Goal: Task Accomplishment & Management: Manage account settings

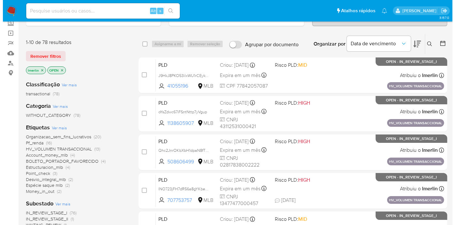
scroll to position [71, 0]
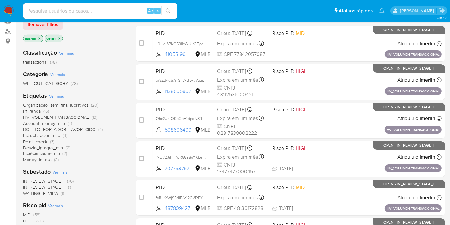
click at [59, 96] on span "Ver mais" at bounding box center [56, 96] width 15 height 6
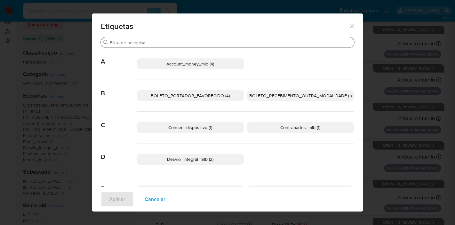
click at [234, 44] on input "Procurar" at bounding box center [231, 43] width 242 height 6
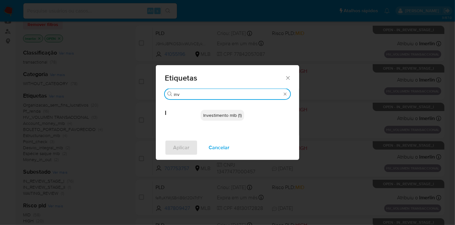
type input "inv"
click at [216, 116] on span "Investimento mlb (1)" at bounding box center [222, 115] width 38 height 6
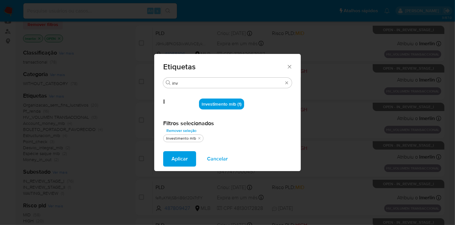
click at [186, 155] on span "Aplicar" at bounding box center [180, 158] width 16 height 14
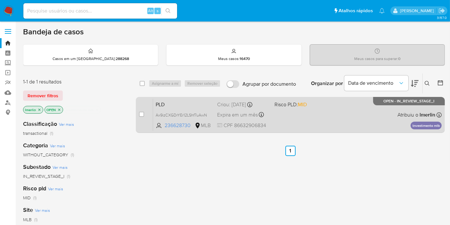
click at [169, 102] on span "PLD" at bounding box center [184, 104] width 56 height 8
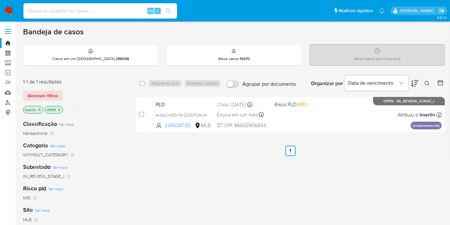
click at [39, 108] on icon "close-filter" at bounding box center [39, 110] width 4 height 4
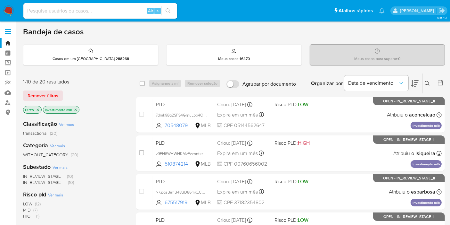
drag, startPoint x: 191, startPoint y: 164, endPoint x: 117, endPoint y: 166, distance: 74.0
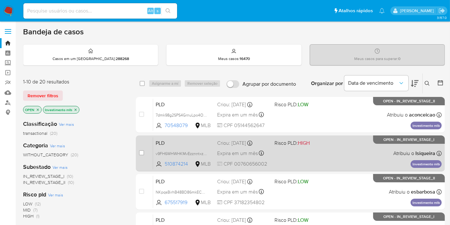
click at [188, 143] on span "PLD" at bounding box center [184, 142] width 56 height 8
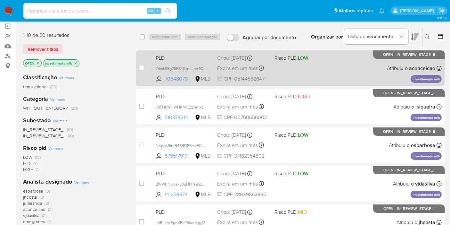
scroll to position [142, 0]
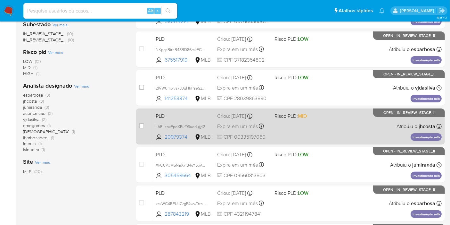
click at [201, 111] on span "PLD" at bounding box center [184, 115] width 56 height 8
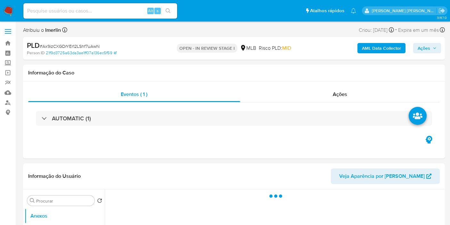
select select "10"
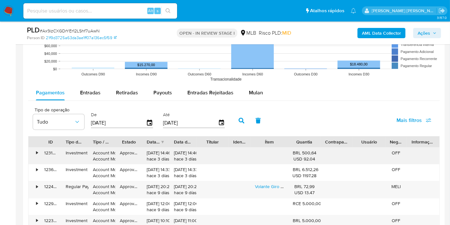
scroll to position [676, 0]
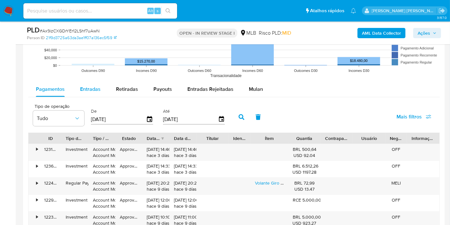
click at [96, 89] on span "Entradas" at bounding box center [90, 88] width 20 height 7
select select "10"
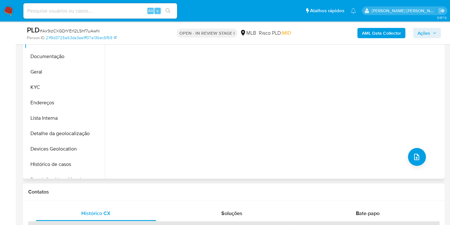
scroll to position [107, 0]
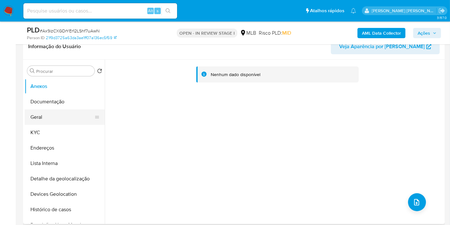
click at [56, 116] on button "Geral" at bounding box center [62, 116] width 75 height 15
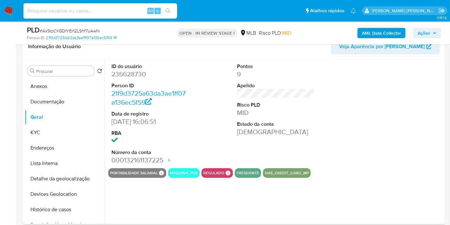
click at [122, 71] on dd "236628730" at bounding box center [150, 74] width 78 height 9
copy dd "236628730"
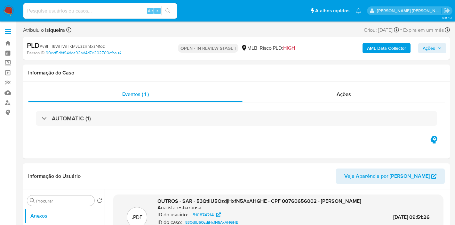
select select "10"
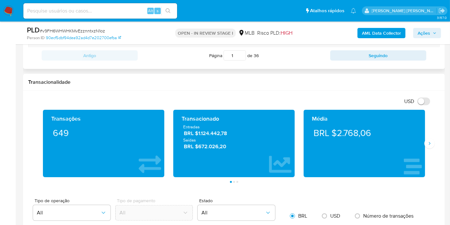
scroll to position [605, 0]
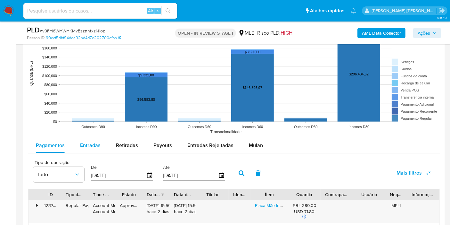
click at [94, 149] on div "Entradas" at bounding box center [90, 144] width 20 height 15
select select "10"
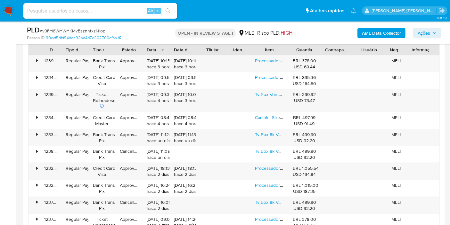
scroll to position [783, 0]
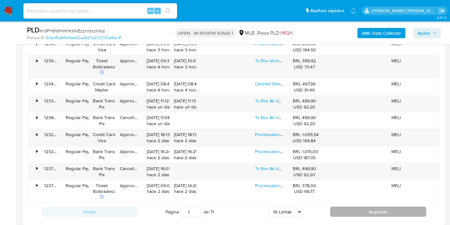
click at [386, 208] on button "Seguindo" at bounding box center [378, 211] width 96 height 10
type input "2"
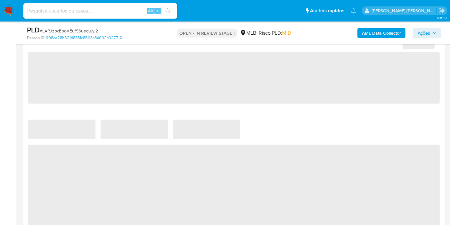
select select "10"
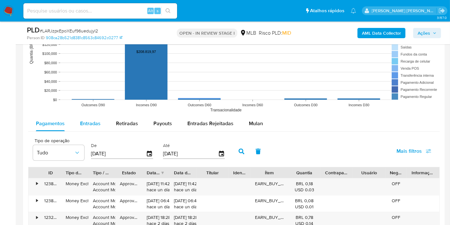
click at [95, 129] on div "Entradas" at bounding box center [90, 123] width 20 height 15
select select "10"
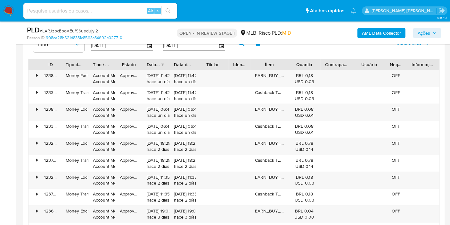
scroll to position [747, 0]
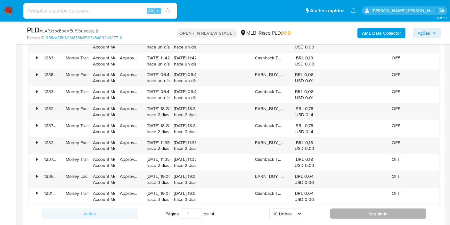
click at [346, 208] on button "Seguindo" at bounding box center [378, 213] width 96 height 10
click at [347, 212] on button "Seguindo" at bounding box center [378, 213] width 96 height 10
click at [351, 209] on button "Seguindo" at bounding box center [378, 213] width 96 height 10
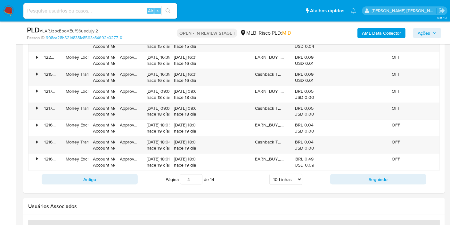
scroll to position [783, 0]
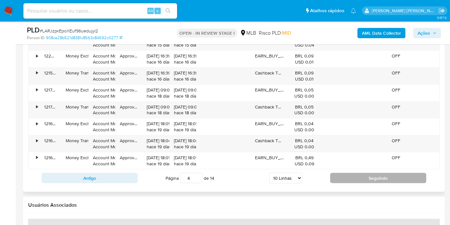
click at [356, 173] on button "Seguindo" at bounding box center [378, 178] width 96 height 10
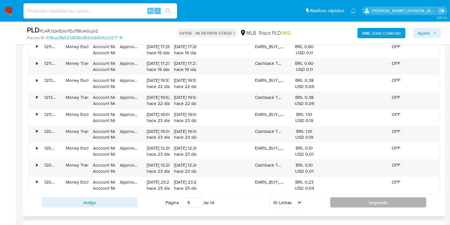
scroll to position [747, 0]
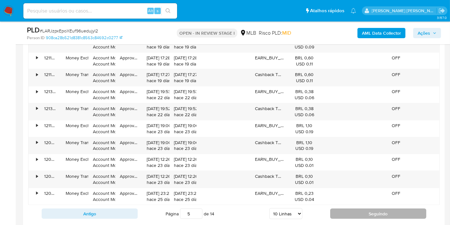
click at [351, 209] on button "Seguindo" at bounding box center [378, 213] width 96 height 10
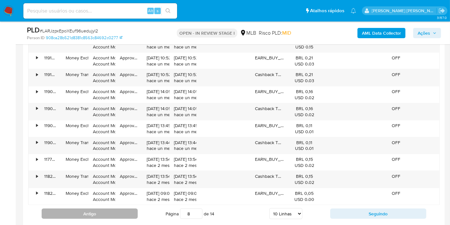
click at [122, 209] on button "Antigo" at bounding box center [90, 213] width 96 height 10
type input "7"
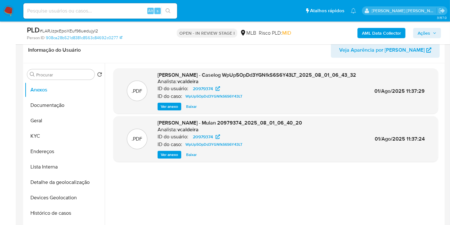
scroll to position [71, 0]
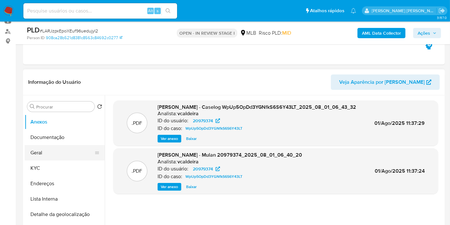
click at [67, 148] on button "Geral" at bounding box center [62, 152] width 75 height 15
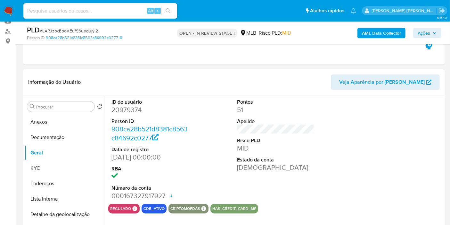
click at [131, 115] on dl "ID do usuário 20979374 Person ID 908ca28b521d8381c8563c84692c0277 Data de regis…" at bounding box center [150, 149] width 78 height 102
click at [132, 106] on dd "20979374" at bounding box center [150, 109] width 78 height 9
copy dd "20979374"
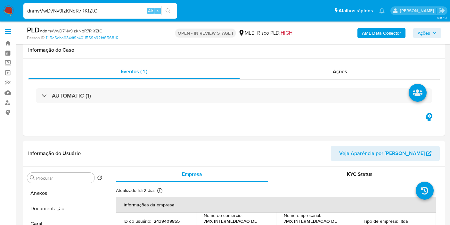
select select "10"
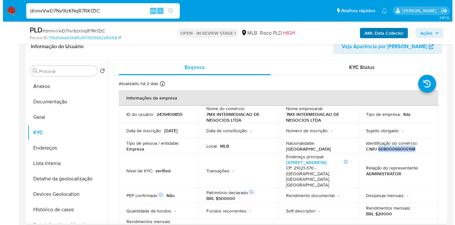
scroll to position [36, 0]
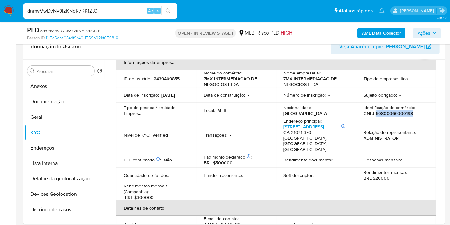
click at [381, 32] on b "AML Data Collector" at bounding box center [381, 33] width 39 height 10
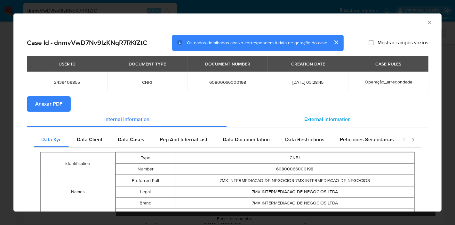
click at [268, 117] on div "External information" at bounding box center [327, 118] width 201 height 15
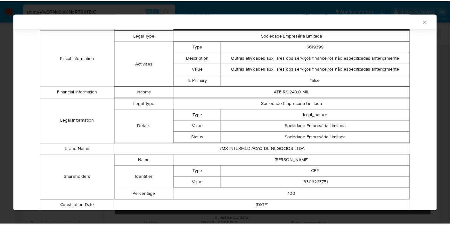
scroll to position [267, 0]
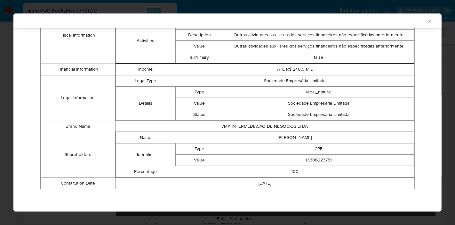
click at [299, 138] on td "RENATO FRANCISCO DE PAIVA" at bounding box center [295, 137] width 239 height 11
copy td "RENATO FRANCISCO DE PAIVA"
click at [316, 159] on td "13306223751" at bounding box center [319, 159] width 191 height 11
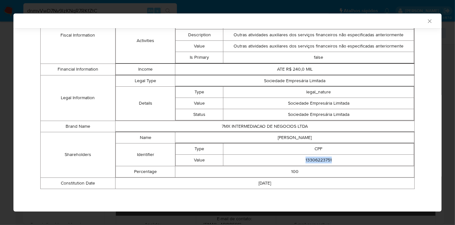
click at [316, 159] on td "13306223751" at bounding box center [319, 159] width 191 height 11
copy td "13306223751"
click at [427, 22] on icon "Fechar a janela" at bounding box center [430, 21] width 6 height 6
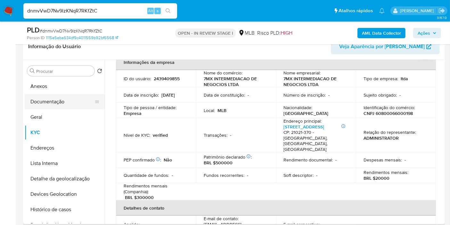
click at [72, 97] on button "Documentação" at bounding box center [62, 101] width 75 height 15
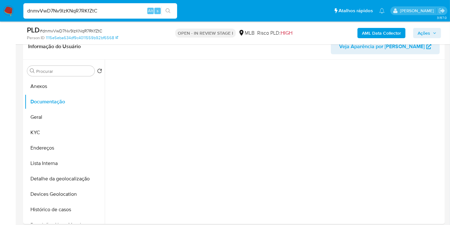
scroll to position [0, 0]
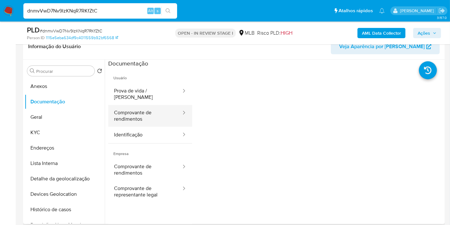
click at [145, 109] on button "Comprovante de rendimentos" at bounding box center [145, 116] width 74 height 22
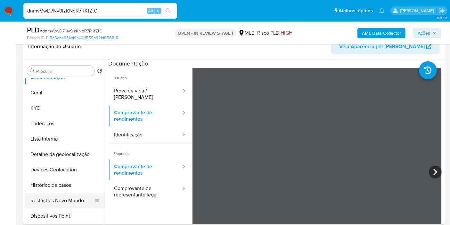
scroll to position [36, 0]
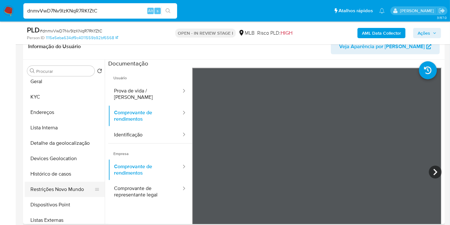
click at [69, 191] on button "Restrições Novo Mundo" at bounding box center [62, 188] width 75 height 15
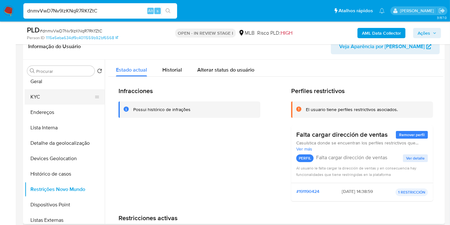
click at [53, 94] on button "KYC" at bounding box center [62, 96] width 75 height 15
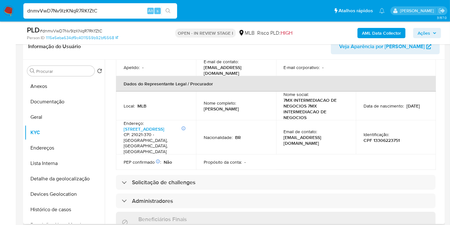
scroll to position [178, 0]
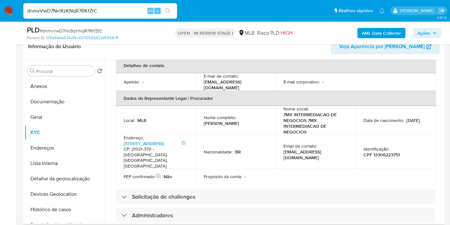
click at [219, 120] on p "Renato Francisco de Paiva" at bounding box center [221, 123] width 35 height 6
click at [244, 119] on td "Nome completo : Renato Francisco de Paiva" at bounding box center [236, 120] width 80 height 29
drag, startPoint x: 255, startPoint y: 117, endPoint x: 201, endPoint y: 115, distance: 54.2
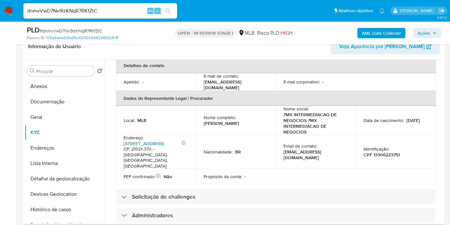
click at [201, 115] on td "Nome completo : Renato Francisco de Paiva" at bounding box center [236, 120] width 80 height 29
copy p "Renato Francisco de Paiva"
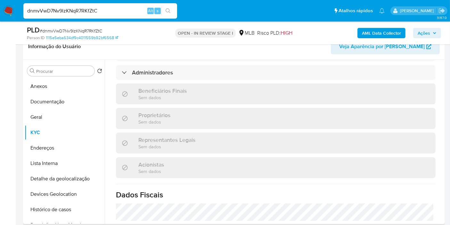
scroll to position [419, 0]
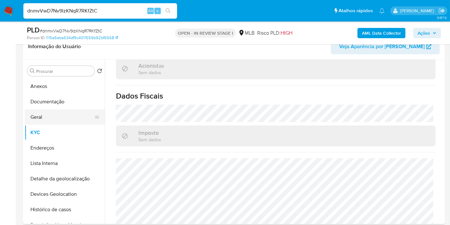
click at [53, 116] on button "Geral" at bounding box center [62, 116] width 75 height 15
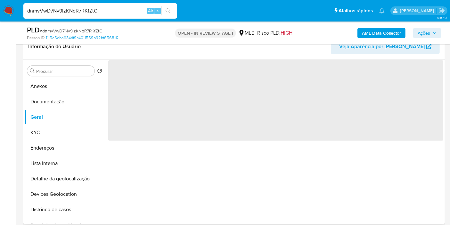
scroll to position [0, 0]
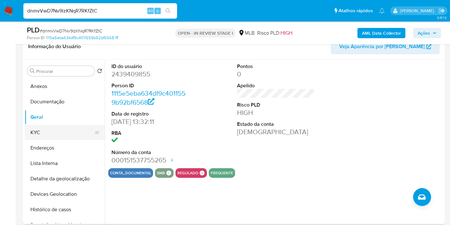
click at [59, 132] on button "KYC" at bounding box center [62, 132] width 75 height 15
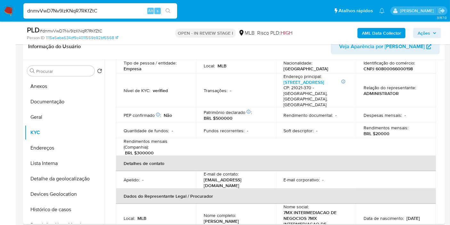
scroll to position [223, 0]
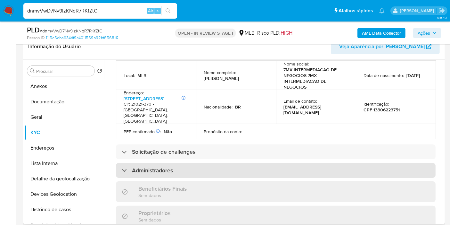
click at [160, 167] on h3 "Administradores" at bounding box center [152, 170] width 41 height 7
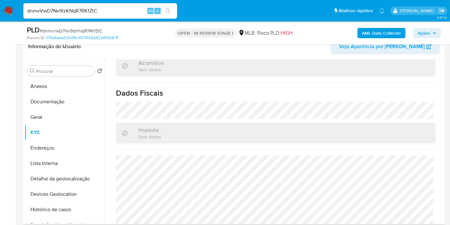
scroll to position [479, 0]
drag, startPoint x: 57, startPoint y: 147, endPoint x: 300, endPoint y: 157, distance: 243.0
click at [58, 147] on button "Endereços" at bounding box center [65, 147] width 80 height 15
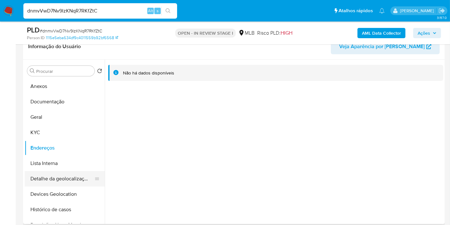
click at [58, 182] on button "Detalhe da geolocalização" at bounding box center [62, 178] width 75 height 15
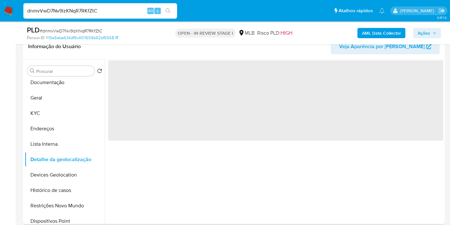
scroll to position [36, 0]
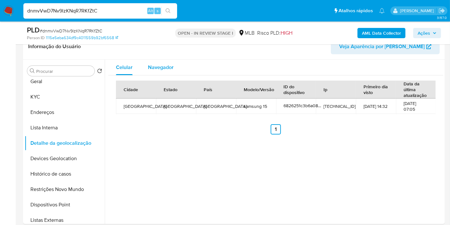
click at [167, 70] on span "Navegador" at bounding box center [161, 66] width 26 height 7
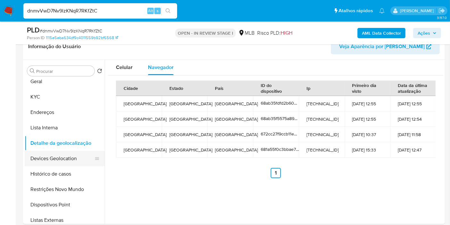
click at [77, 156] on button "Devices Geolocation" at bounding box center [62, 158] width 75 height 15
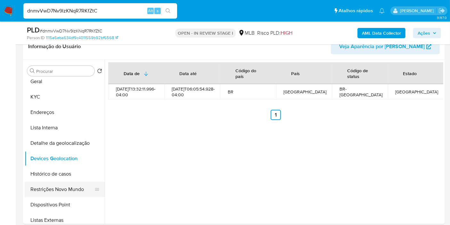
click at [66, 192] on button "Restrições Novo Mundo" at bounding box center [62, 188] width 75 height 15
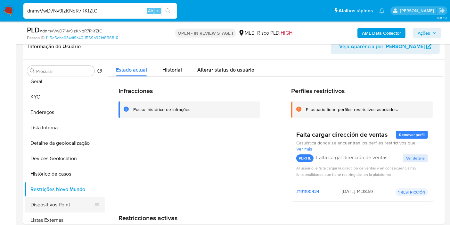
click at [68, 201] on button "Dispositivos Point" at bounding box center [62, 204] width 75 height 15
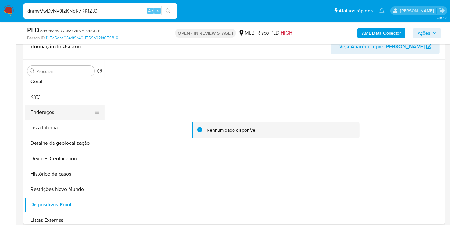
click at [51, 108] on button "Endereços" at bounding box center [62, 111] width 75 height 15
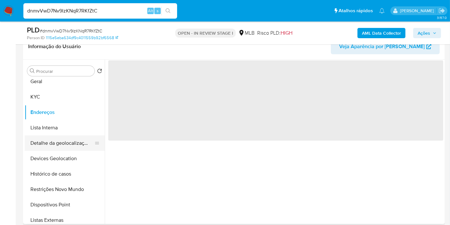
scroll to position [0, 0]
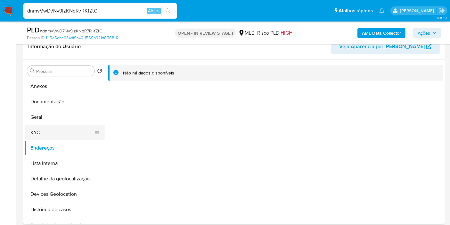
click at [40, 133] on button "KYC" at bounding box center [62, 132] width 75 height 15
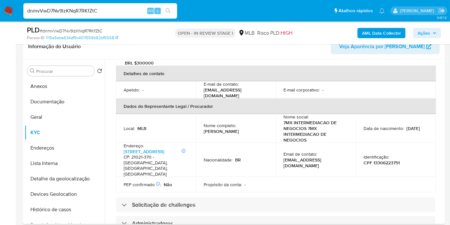
scroll to position [27, 0]
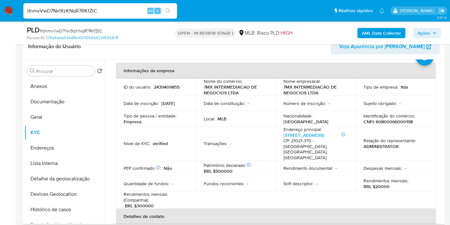
click at [389, 122] on p "CNPJ 60800066000198" at bounding box center [388, 122] width 49 height 6
copy p "60800066000198"
click at [65, 209] on button "Histórico de casos" at bounding box center [62, 208] width 75 height 15
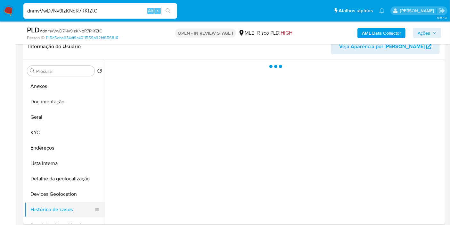
scroll to position [0, 0]
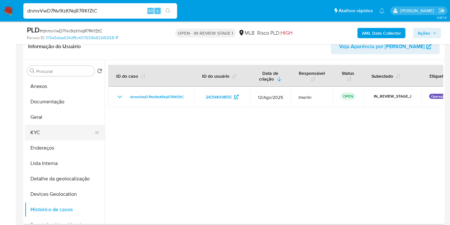
click at [57, 133] on button "KYC" at bounding box center [62, 132] width 75 height 15
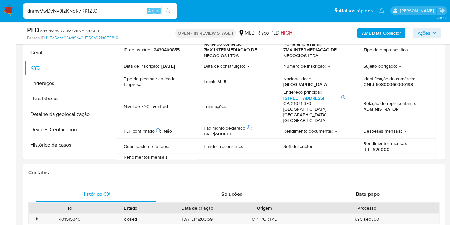
scroll to position [284, 0]
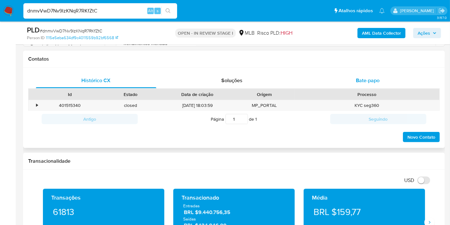
click at [367, 78] on span "Bate-papo" at bounding box center [368, 80] width 24 height 7
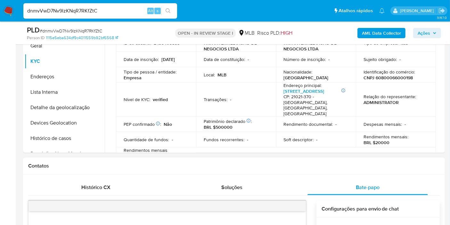
scroll to position [142, 0]
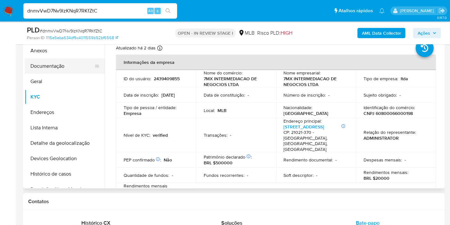
click at [66, 61] on button "Documentação" at bounding box center [62, 65] width 75 height 15
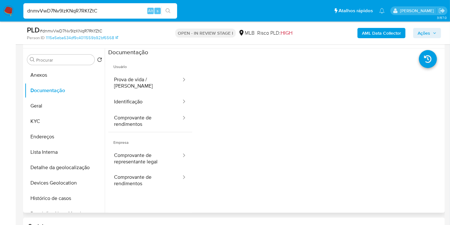
scroll to position [107, 0]
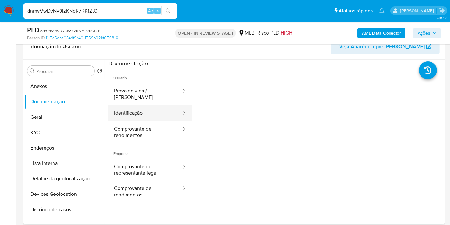
click at [166, 114] on button "Identificação" at bounding box center [145, 113] width 74 height 16
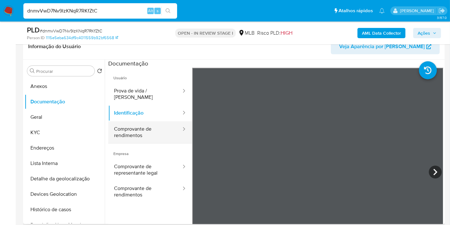
click at [165, 121] on button "Comprovante de rendimentos" at bounding box center [145, 132] width 74 height 22
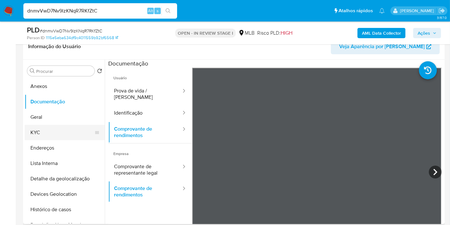
click at [63, 129] on button "KYC" at bounding box center [62, 132] width 75 height 15
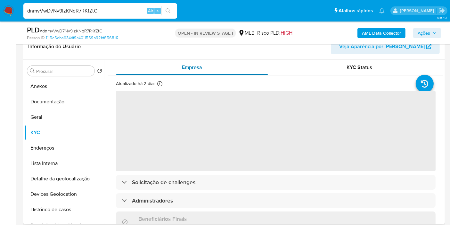
click at [248, 65] on div "Empresa" at bounding box center [192, 67] width 152 height 15
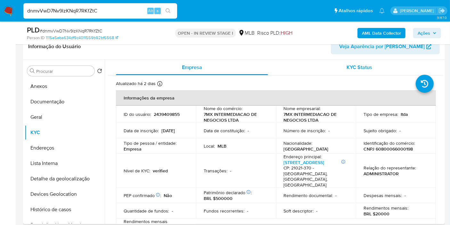
click at [375, 71] on div "KYC Status" at bounding box center [359, 67] width 152 height 15
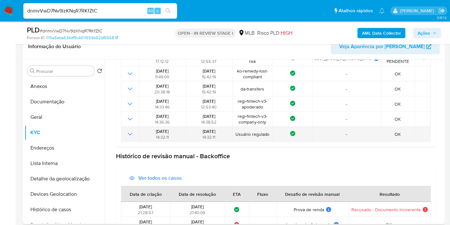
scroll to position [132, 0]
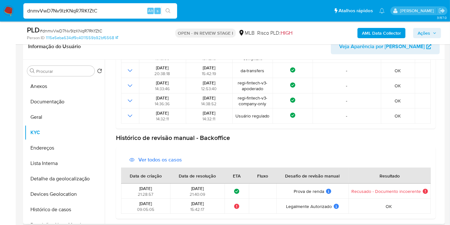
click at [373, 191] on span "Recusado - Documento incoerente" at bounding box center [386, 191] width 70 height 6
click at [60, 84] on button "Anexos" at bounding box center [62, 85] width 75 height 15
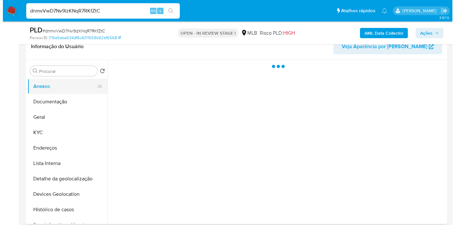
scroll to position [0, 0]
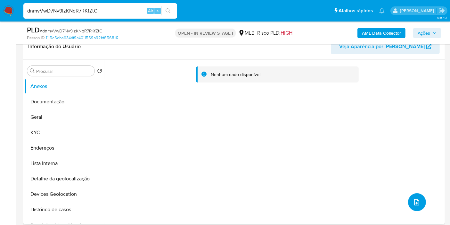
click at [418, 196] on button "upload-file" at bounding box center [417, 202] width 18 height 18
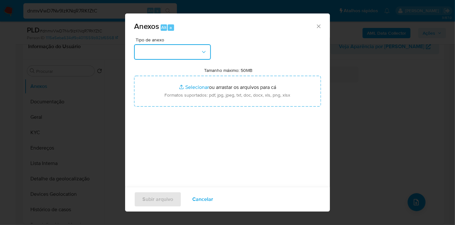
click at [185, 49] on button "button" at bounding box center [172, 51] width 77 height 15
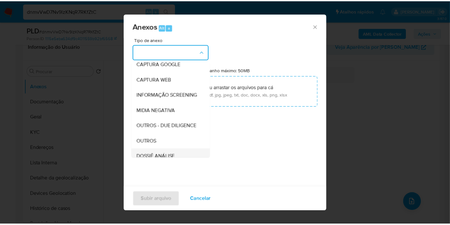
scroll to position [98, 0]
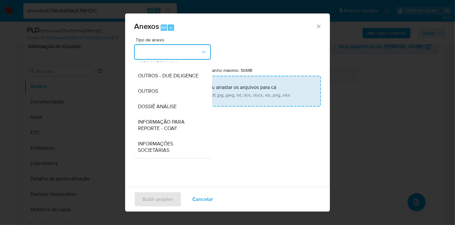
drag, startPoint x: 184, startPoint y: 104, endPoint x: 193, endPoint y: 94, distance: 13.4
click at [184, 104] on div "DOSSIÊ ANÁLISE" at bounding box center [170, 106] width 65 height 15
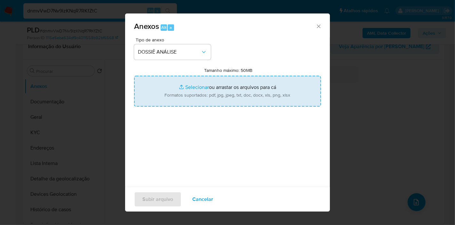
click at [226, 80] on input "Tamanho máximo: 50MB Selecionar arquivos" at bounding box center [227, 91] width 187 height 31
type input "C:\fakepath\SAR - XXX - CNPJ 60800066000198 - 7MX INTERMEDIACAO DE NEGOCIOS LTD…"
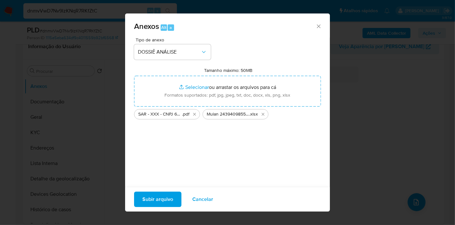
click at [166, 202] on span "Subir arquivo" at bounding box center [158, 199] width 31 height 14
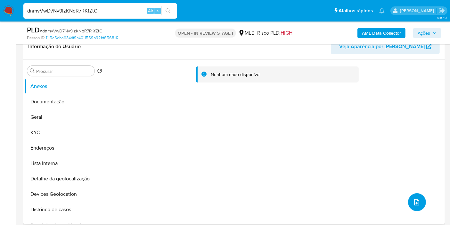
scroll to position [0, 0]
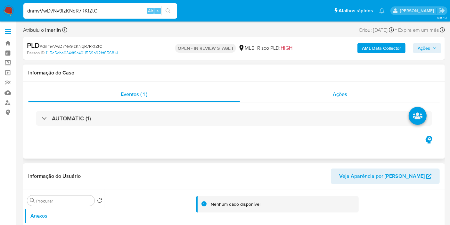
click at [363, 92] on div "Ações" at bounding box center [340, 93] width 200 height 15
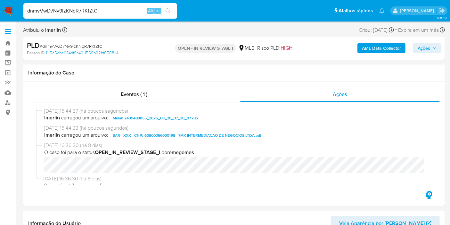
click at [430, 47] on span "Ações" at bounding box center [424, 48] width 12 height 10
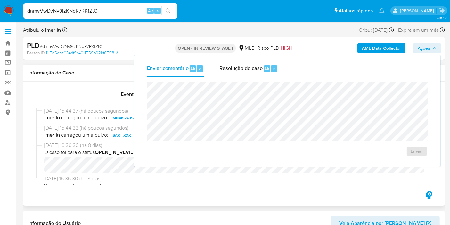
click at [227, 180] on span "20/08/2025 16:36:30 (há 8 dias)" at bounding box center [237, 178] width 386 height 7
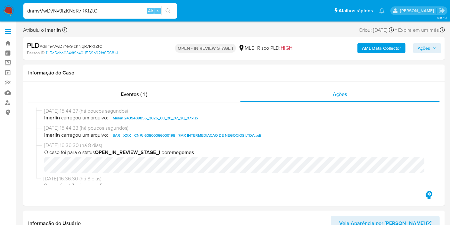
click at [364, 48] on b "AML Data Collector" at bounding box center [381, 48] width 39 height 10
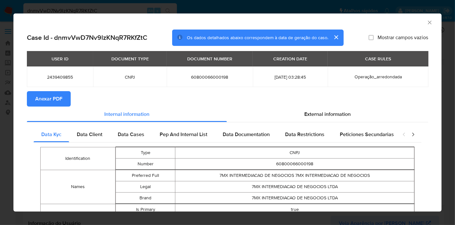
click at [55, 98] on span "Anexar PDF" at bounding box center [48, 99] width 27 height 14
click at [428, 22] on icon "Fechar a janela" at bounding box center [430, 22] width 4 height 4
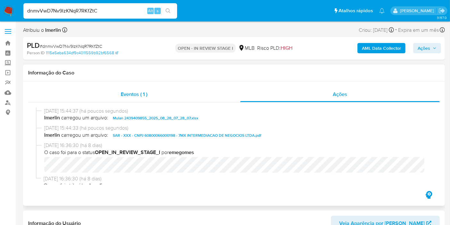
click at [173, 91] on div "Eventos ( 1 )" at bounding box center [134, 93] width 212 height 15
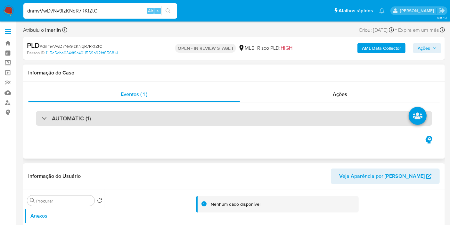
click at [148, 121] on div "AUTOMATIC (1)" at bounding box center [234, 118] width 396 height 15
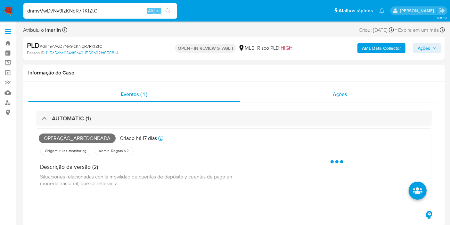
click at [339, 97] on span "Ações" at bounding box center [340, 93] width 14 height 7
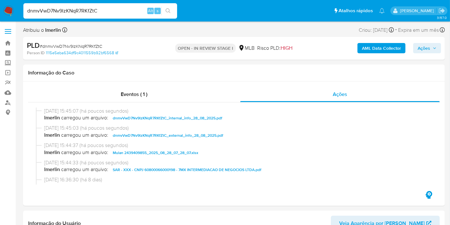
click at [435, 47] on icon "button" at bounding box center [435, 48] width 4 height 4
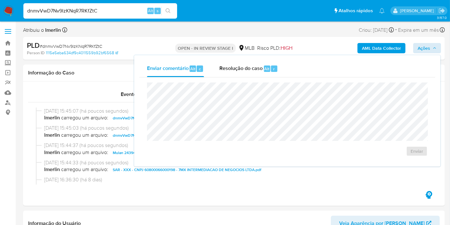
click at [262, 69] on span "Resolução do caso" at bounding box center [240, 68] width 43 height 7
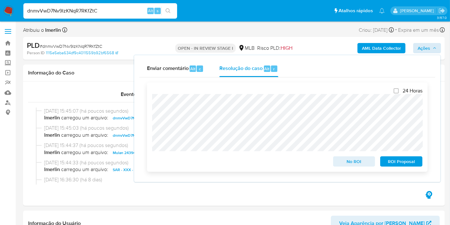
click at [393, 159] on span "ROI Proposal" at bounding box center [401, 161] width 33 height 9
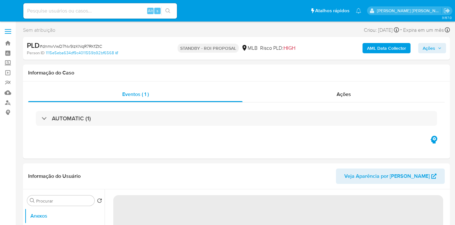
select select "10"
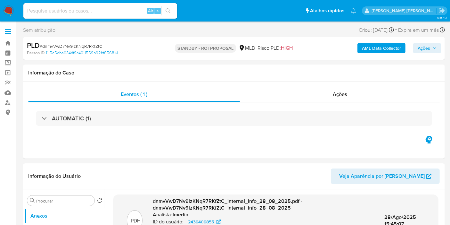
click at [5, 9] on img at bounding box center [8, 10] width 11 height 11
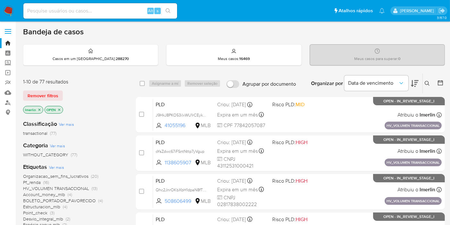
click at [39, 110] on icon "close-filter" at bounding box center [39, 110] width 4 height 4
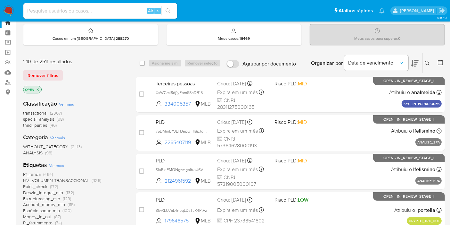
scroll to position [36, 0]
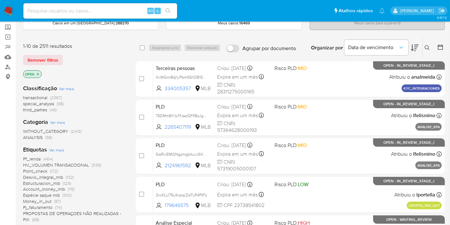
click at [75, 16] on div "Alt s" at bounding box center [100, 10] width 154 height 15
click at [75, 13] on input at bounding box center [100, 11] width 154 height 8
paste input "2624601359"
type input "2624601359"
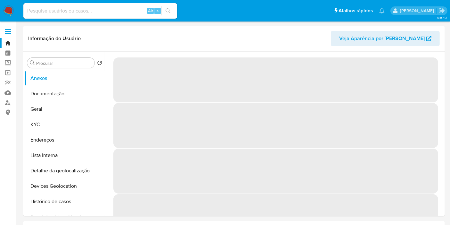
select select "10"
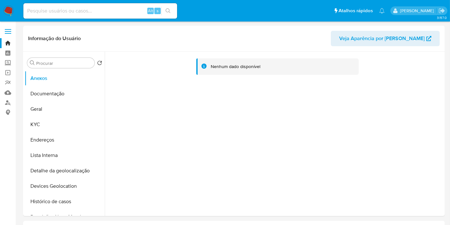
scroll to position [707, 0]
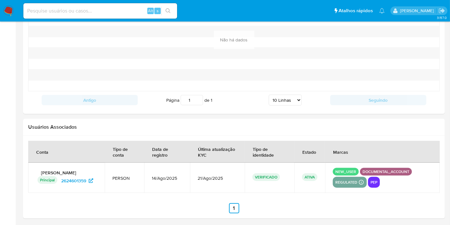
click at [78, 11] on input at bounding box center [100, 11] width 154 height 8
paste input "512816431"
type input "512816431"
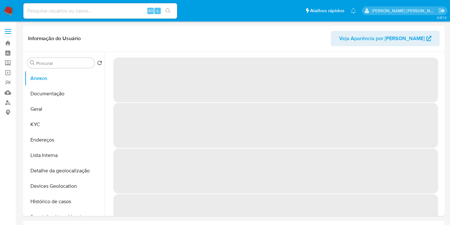
select select "10"
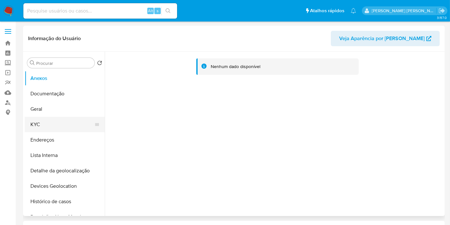
click at [45, 130] on button "KYC" at bounding box center [62, 124] width 75 height 15
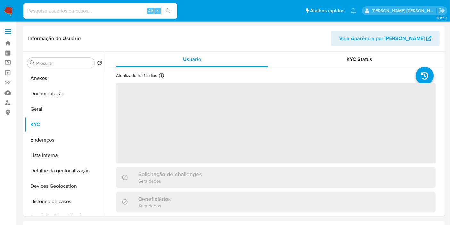
scroll to position [770, 0]
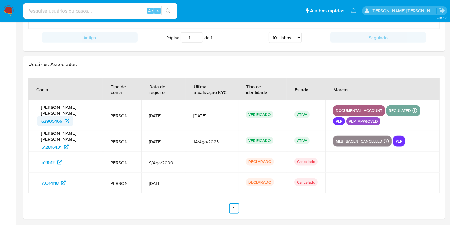
click at [53, 118] on span "62905466" at bounding box center [51, 121] width 21 height 10
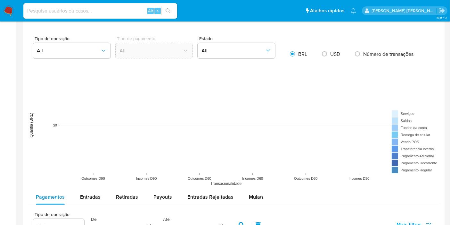
scroll to position [414, 0]
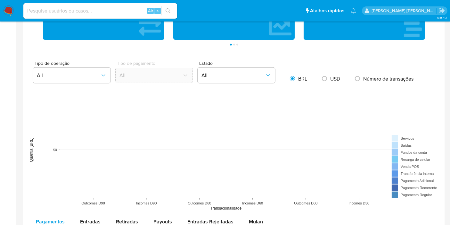
click at [12, 10] on img at bounding box center [8, 10] width 11 height 11
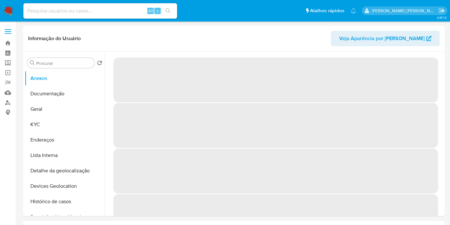
select select "10"
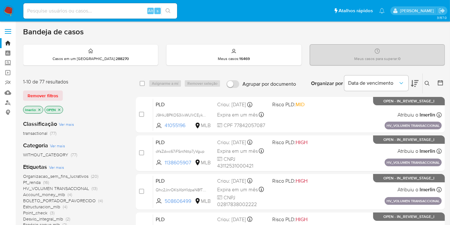
click at [39, 108] on icon "close-filter" at bounding box center [39, 110] width 4 height 4
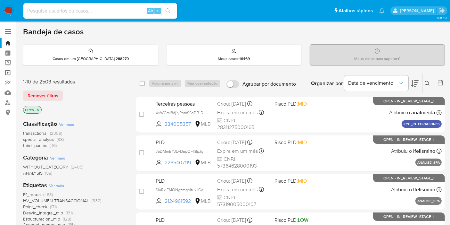
click at [6, 73] on link "Operações em massa" at bounding box center [38, 73] width 76 height 10
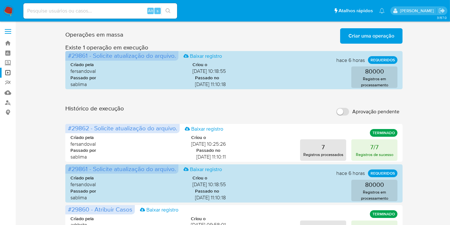
click at [376, 37] on span "Criar uma operação" at bounding box center [371, 36] width 46 height 14
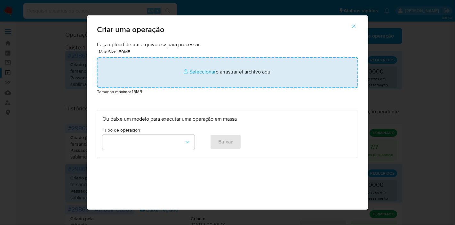
click at [287, 76] on input "file" at bounding box center [227, 72] width 261 height 31
type input "C:\fakepath\Controle - PEPs 2024_2025 - ToolkitAprov.csv"
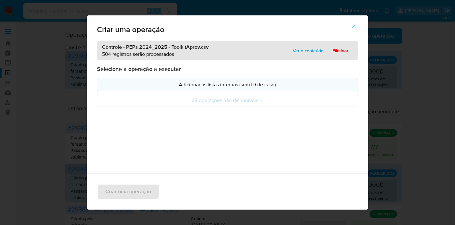
click at [181, 90] on button "Adicionar às listas internas (sem ID de caso)" at bounding box center [227, 84] width 261 height 13
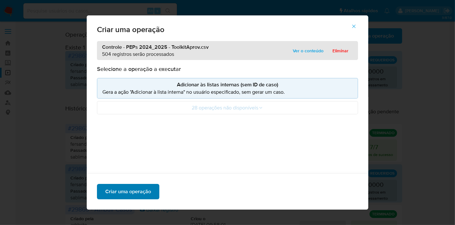
click at [143, 191] on span "Criar uma operação" at bounding box center [128, 191] width 46 height 14
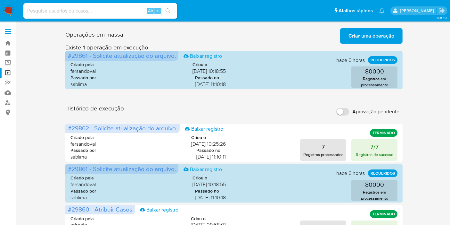
click at [380, 36] on span "Criar uma operação" at bounding box center [371, 36] width 46 height 14
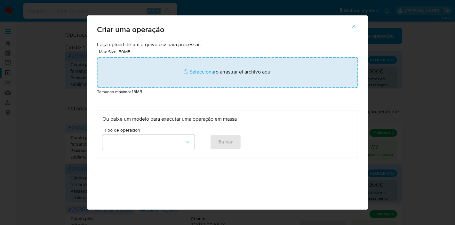
click at [207, 73] on input "file" at bounding box center [227, 72] width 261 height 31
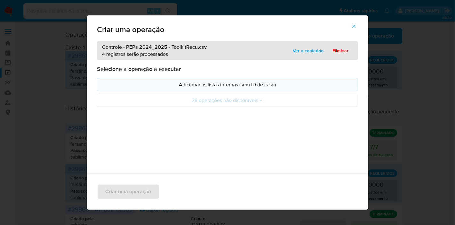
click at [125, 85] on p "Adicionar às listas internas (sem ID de caso)" at bounding box center [227, 84] width 250 height 7
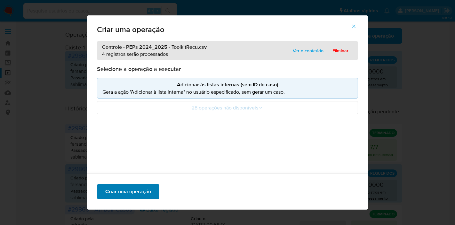
click at [141, 192] on span "Criar uma operação" at bounding box center [128, 191] width 46 height 14
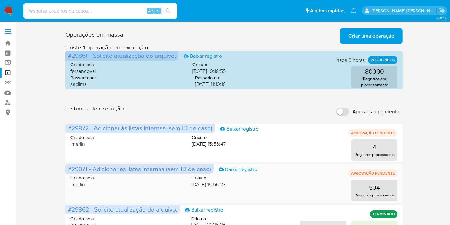
drag, startPoint x: 86, startPoint y: 169, endPoint x: 70, endPoint y: 170, distance: 16.7
click at [70, 170] on span "#29871 - Adicionar às listas internas (sem ID de caso)" at bounding box center [139, 168] width 143 height 9
drag, startPoint x: 88, startPoint y: 168, endPoint x: 68, endPoint y: 167, distance: 20.2
click at [68, 167] on span "#29871 - Adicionar às listas internas (sem ID de caso)" at bounding box center [139, 168] width 143 height 9
drag, startPoint x: 89, startPoint y: 127, endPoint x: 69, endPoint y: 127, distance: 20.5
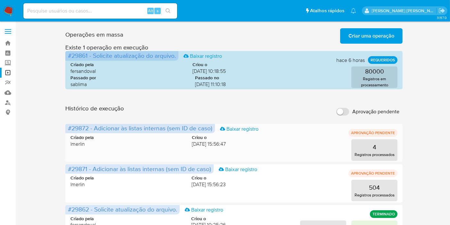
click at [69, 127] on span "#29872 - Adicionar às listas internas (sem ID de caso)" at bounding box center [140, 127] width 144 height 9
drag, startPoint x: 227, startPoint y: 113, endPoint x: 233, endPoint y: 110, distance: 6.4
click at [228, 114] on div "Histórico de execução Aprovação pendente" at bounding box center [234, 111] width 338 height 14
click at [382, 32] on span "Criar uma operação" at bounding box center [371, 36] width 46 height 14
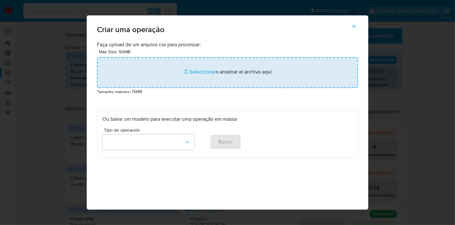
click at [192, 70] on input "file" at bounding box center [227, 72] width 261 height 31
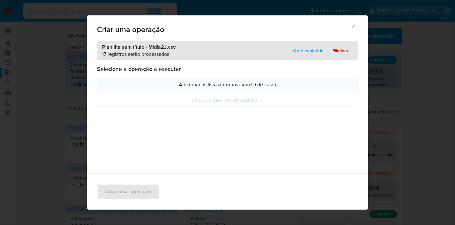
click at [124, 82] on p "Adicionar às listas internas (sem ID de caso)" at bounding box center [227, 84] width 250 height 7
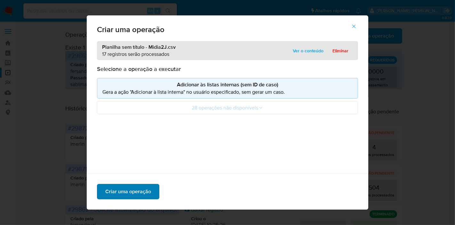
click at [123, 191] on span "Criar uma operação" at bounding box center [128, 191] width 46 height 14
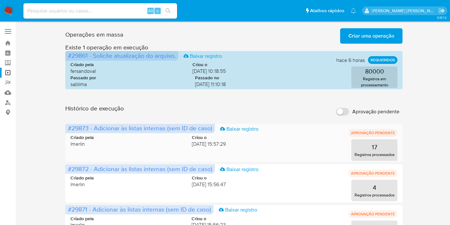
drag, startPoint x: 89, startPoint y: 127, endPoint x: 67, endPoint y: 127, distance: 21.5
click at [67, 127] on span "#29873 - Adicionar às listas internas (sem ID de caso) Baixar registro" at bounding box center [140, 128] width 150 height 9
click at [8, 10] on img at bounding box center [8, 10] width 11 height 11
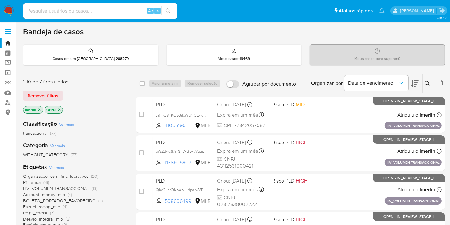
click at [102, 13] on input at bounding box center [100, 11] width 154 height 8
paste input "oYsZdwc67iFSntNttp7yVgup"
type input "oYsZdwc67iFSntNttp7yVgup"
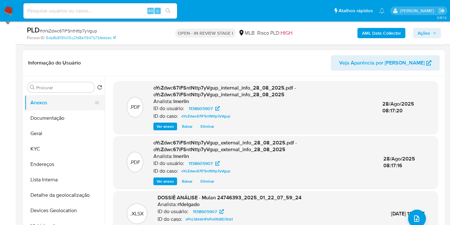
select select "10"
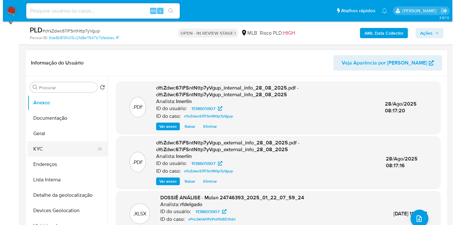
scroll to position [107, 0]
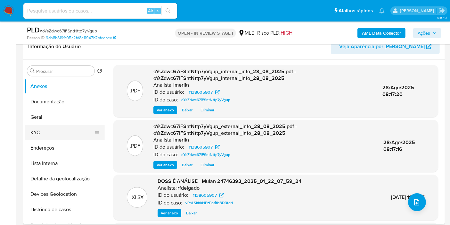
click at [65, 135] on button "KYC" at bounding box center [62, 132] width 75 height 15
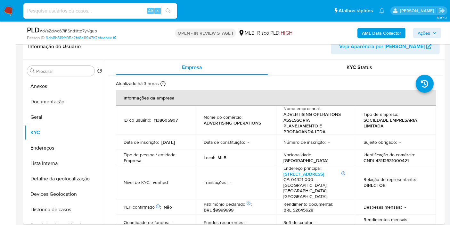
click at [392, 159] on p "CNPJ 43112531000421" at bounding box center [386, 160] width 45 height 6
copy p "43112531000421"
click at [70, 209] on button "Histórico de casos" at bounding box center [62, 208] width 75 height 15
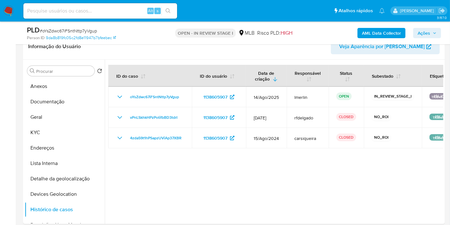
click at [371, 30] on b "AML Data Collector" at bounding box center [381, 33] width 39 height 10
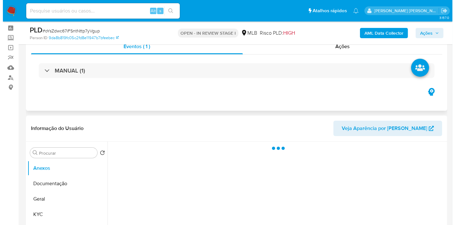
scroll to position [71, 0]
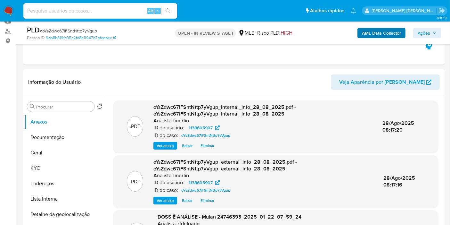
select select "10"
click at [370, 33] on b "AML Data Collector" at bounding box center [381, 33] width 39 height 10
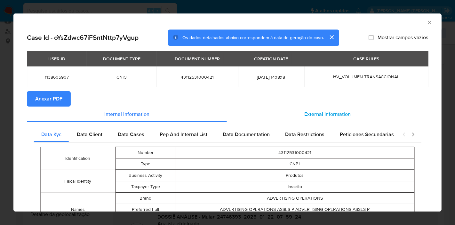
click at [321, 109] on div "External information" at bounding box center [327, 113] width 201 height 15
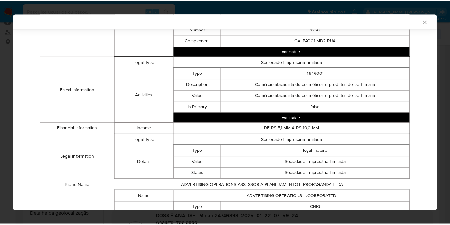
scroll to position [272, 0]
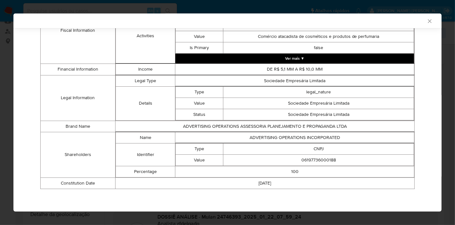
click at [290, 137] on td "ADVERTISING OPERATIONS INCORPORATED" at bounding box center [295, 137] width 239 height 11
copy td "ADVERTISING OPERATIONS INCORPORATED"
click at [316, 159] on td "06197736000188" at bounding box center [319, 159] width 191 height 11
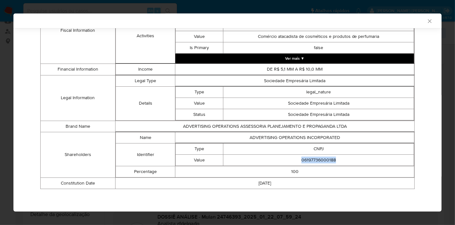
click at [316, 159] on td "06197736000188" at bounding box center [319, 159] width 191 height 11
copy td "06197736000188"
click at [428, 20] on icon "Fechar a janela" at bounding box center [430, 21] width 4 height 4
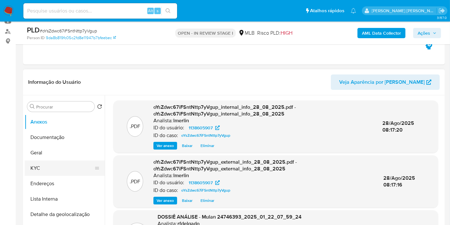
click at [62, 168] on button "KYC" at bounding box center [62, 167] width 75 height 15
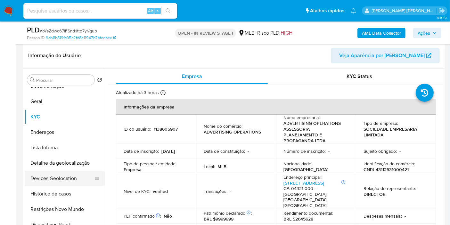
scroll to position [36, 0]
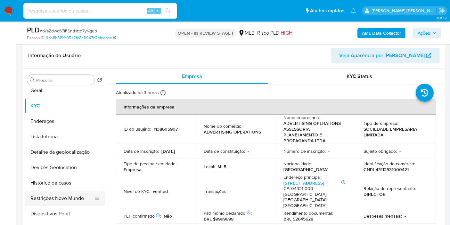
click at [57, 196] on button "Restrições Novo Mundo" at bounding box center [62, 197] width 75 height 15
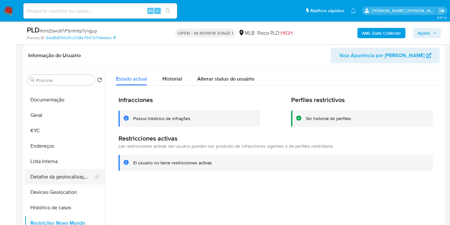
scroll to position [0, 0]
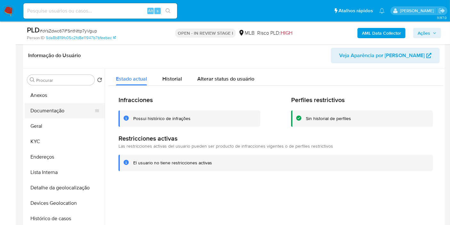
click at [71, 116] on button "Documentação" at bounding box center [62, 110] width 75 height 15
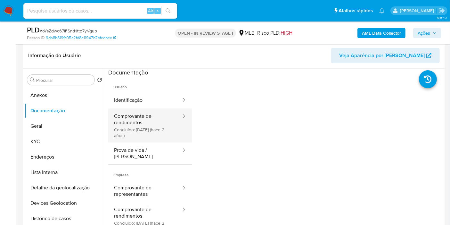
click at [117, 123] on button "Comprovante de rendimentos Concluído: 27/06/2023 (hace 2 años)" at bounding box center [145, 125] width 74 height 34
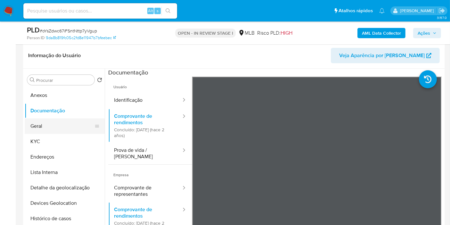
click at [62, 128] on button "Geral" at bounding box center [62, 125] width 75 height 15
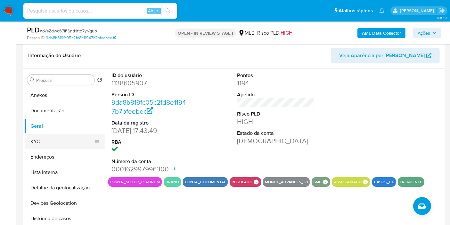
click at [47, 139] on button "KYC" at bounding box center [62, 141] width 75 height 15
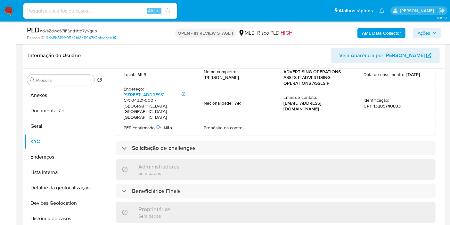
scroll to position [204, 0]
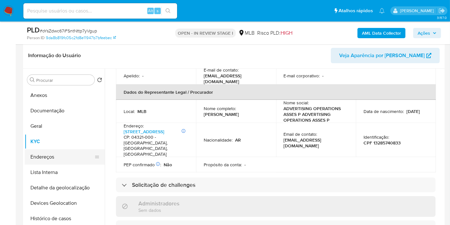
click at [70, 158] on button "Endereços" at bounding box center [62, 156] width 75 height 15
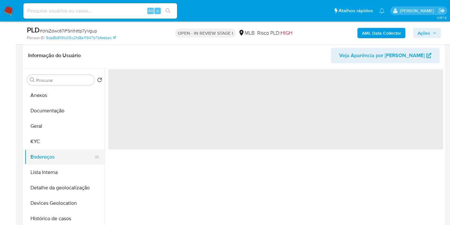
scroll to position [0, 0]
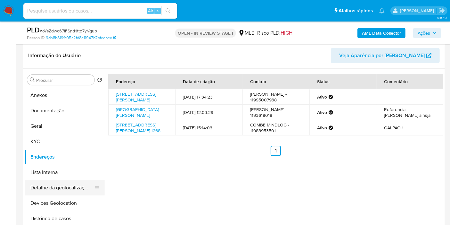
click at [44, 186] on button "Detalhe da geolocalização" at bounding box center [62, 187] width 75 height 15
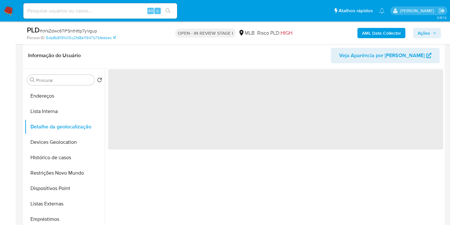
scroll to position [71, 0]
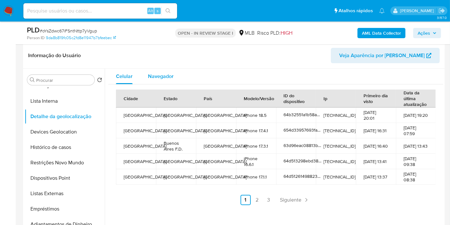
click at [158, 78] on span "Navegador" at bounding box center [161, 75] width 26 height 7
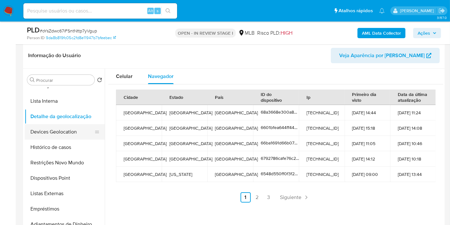
click at [69, 134] on button "Devices Geolocation" at bounding box center [62, 131] width 75 height 15
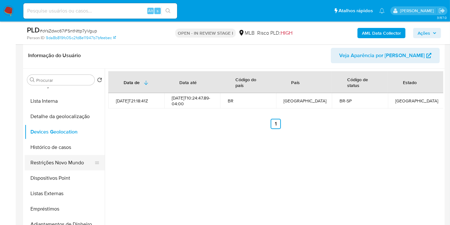
click at [69, 160] on button "Restrições Novo Mundo" at bounding box center [62, 162] width 75 height 15
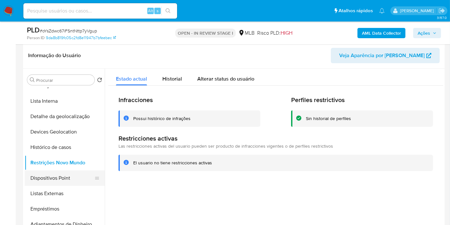
click at [50, 184] on button "Dispositivos Point" at bounding box center [62, 177] width 75 height 15
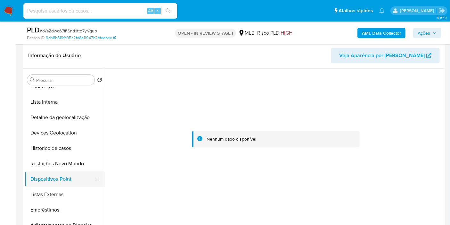
scroll to position [36, 0]
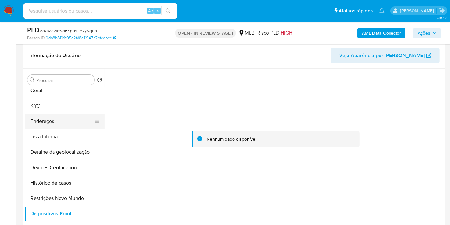
click at [54, 123] on button "Endereços" at bounding box center [62, 120] width 75 height 15
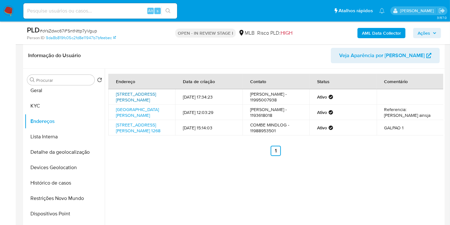
click at [149, 93] on link "Avenida Brigadeiro Faria Lima 2894, São Paulo, São Paulo, 01451000, Brasil 2894" at bounding box center [136, 97] width 40 height 12
click at [55, 103] on button "KYC" at bounding box center [62, 105] width 75 height 15
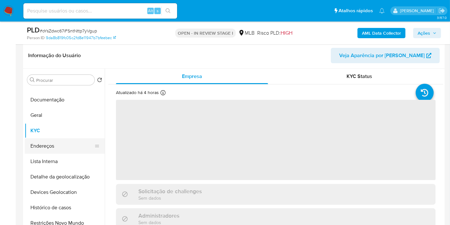
scroll to position [0, 0]
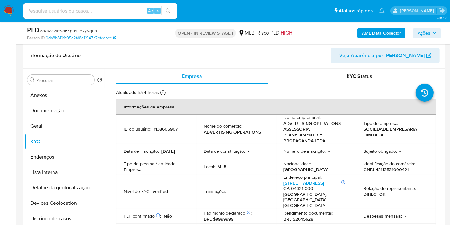
click at [377, 170] on p "CNPJ 43112531000421" at bounding box center [386, 169] width 45 height 6
copy p "43112531000421"
click at [173, 126] on p "1138605907" at bounding box center [166, 129] width 24 height 6
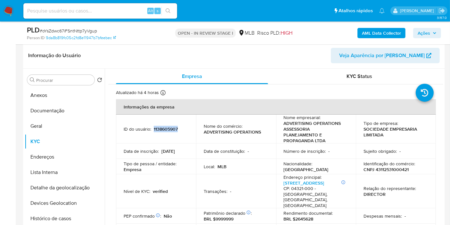
copy p "1138605907"
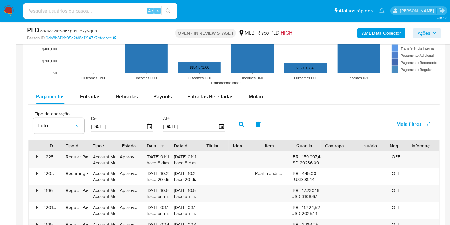
scroll to position [738, 0]
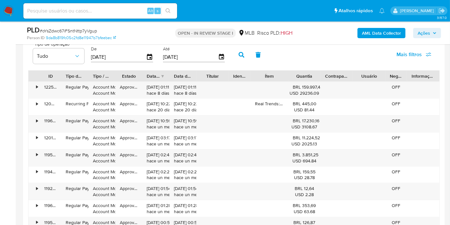
click at [410, 49] on span "Mais filtros" at bounding box center [409, 54] width 25 height 15
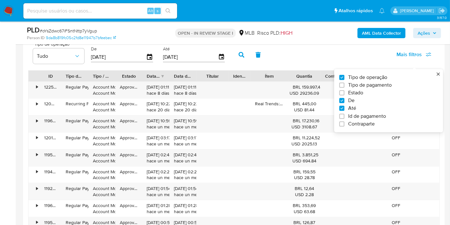
click at [380, 85] on span "Tipo de pagamento" at bounding box center [370, 85] width 44 height 6
click at [344, 85] on input "Tipo de pagamento" at bounding box center [341, 84] width 5 height 5
checkbox input "true"
type input "[DATE]"
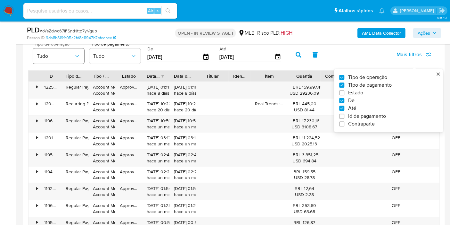
click at [64, 61] on button "Tudo" at bounding box center [58, 55] width 51 height 15
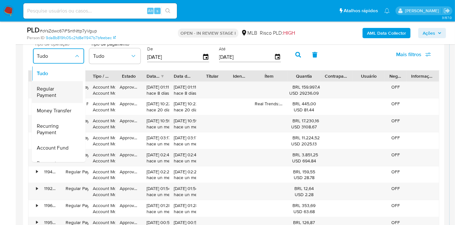
click at [61, 90] on span "Regular Payment" at bounding box center [55, 92] width 37 height 13
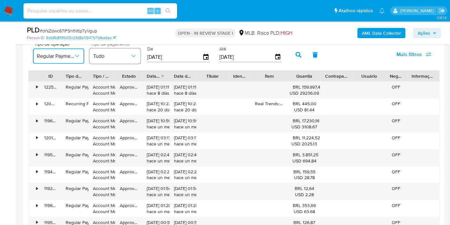
click at [116, 53] on span "Tudo" at bounding box center [111, 56] width 37 height 6
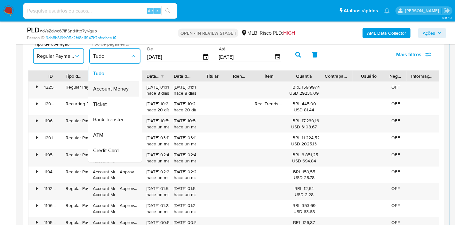
click at [130, 83] on div "Account Money" at bounding box center [111, 88] width 37 height 15
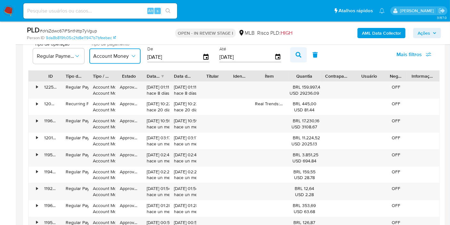
click at [296, 54] on icon "button" at bounding box center [299, 55] width 6 height 6
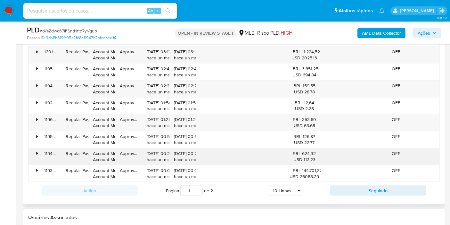
scroll to position [810, 0]
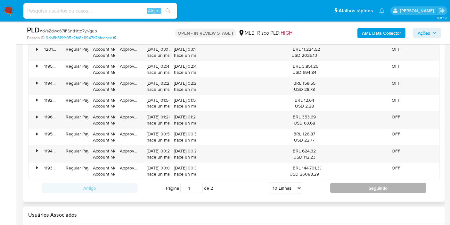
click at [346, 183] on button "Seguindo" at bounding box center [378, 188] width 96 height 10
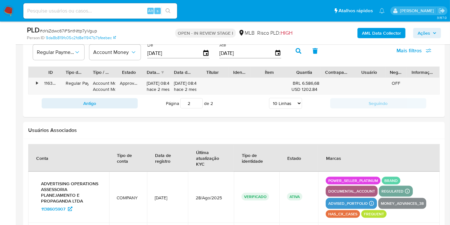
scroll to position [703, 0]
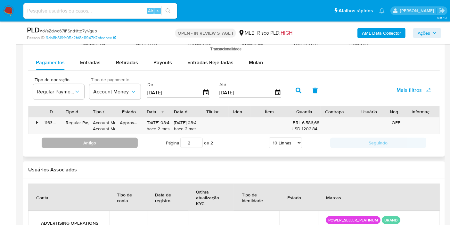
click at [113, 142] on button "Antigo" at bounding box center [90, 142] width 96 height 10
type input "1"
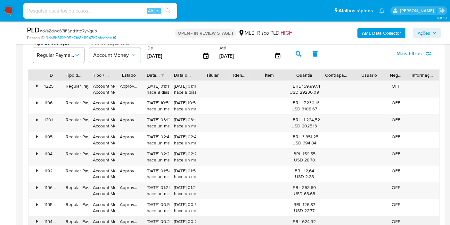
scroll to position [738, 0]
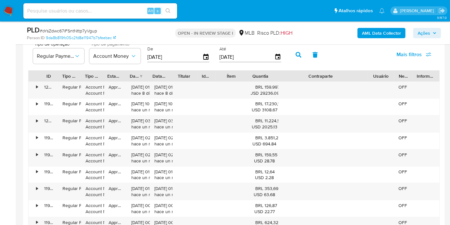
drag, startPoint x: 351, startPoint y: 74, endPoint x: 422, endPoint y: 72, distance: 71.4
click at [422, 72] on div "ID Tipo de operação Tipo / Método Estado Data de criação Data de aprovação Titu…" at bounding box center [234, 75] width 411 height 11
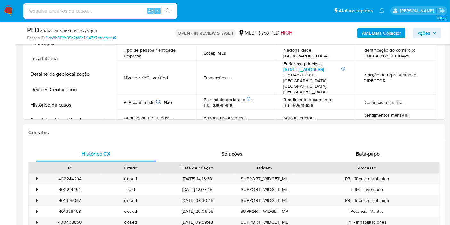
scroll to position [169, 0]
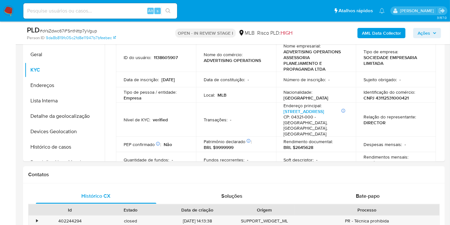
click at [68, 147] on button "Histórico de casos" at bounding box center [65, 146] width 80 height 15
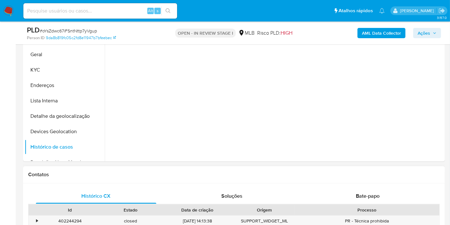
scroll to position [98, 0]
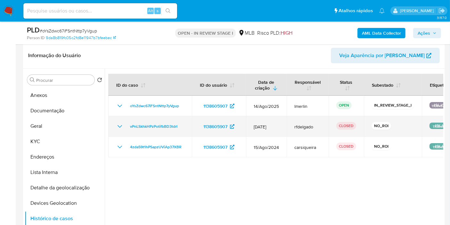
click at [119, 127] on icon "Mostrar/Ocultar" at bounding box center [120, 126] width 8 height 8
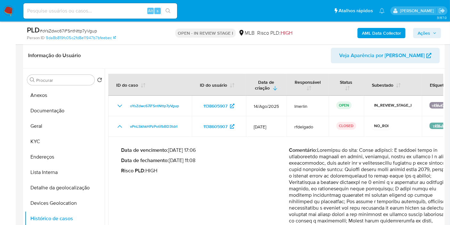
scroll to position [36, 0]
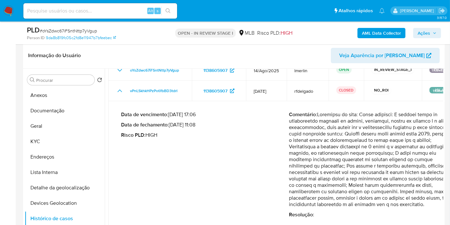
drag, startPoint x: 316, startPoint y: 145, endPoint x: 421, endPoint y: 204, distance: 119.6
click at [421, 204] on p "Comentário :" at bounding box center [373, 159] width 168 height 96
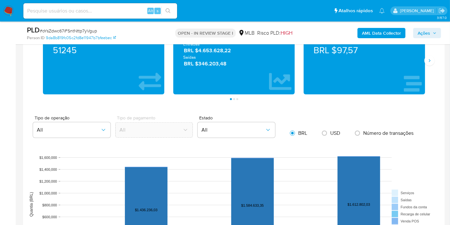
scroll to position [632, 0]
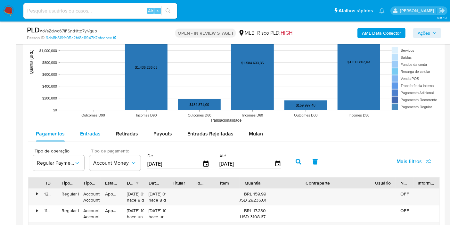
click at [93, 133] on span "Entradas" at bounding box center [90, 133] width 20 height 7
select select "10"
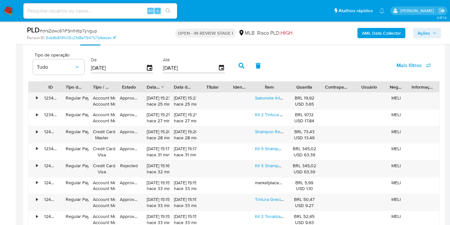
scroll to position [738, 0]
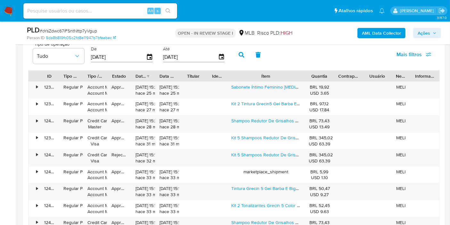
drag, startPoint x: 291, startPoint y: 72, endPoint x: 331, endPoint y: 72, distance: 40.4
click at [331, 72] on div "ID Tipo de operação Tipo / Método Estado Data de criação Data de aprovação Titu…" at bounding box center [234, 75] width 411 height 11
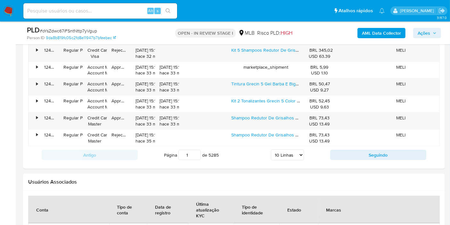
scroll to position [845, 0]
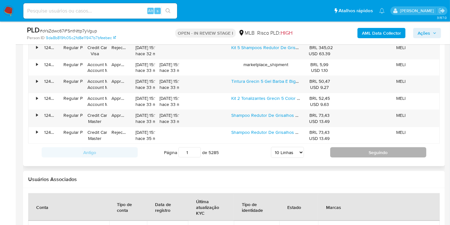
click at [350, 147] on button "Seguindo" at bounding box center [378, 152] width 96 height 10
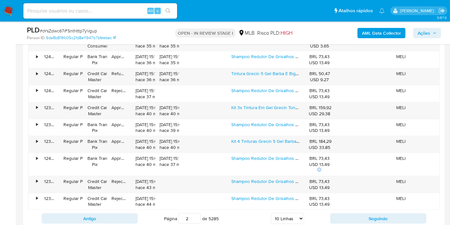
scroll to position [774, 0]
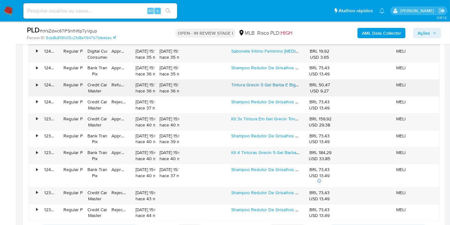
click at [269, 82] on link "Tintura Grecin 5 Gel Barba E Bigode 28g Castanho Castanho" at bounding box center [291, 84] width 121 height 6
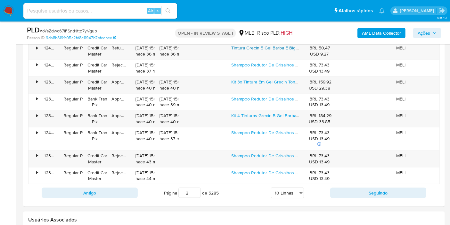
scroll to position [845, 0]
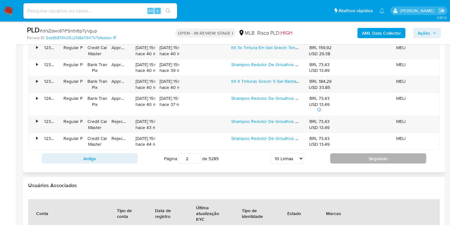
click at [363, 154] on button "Seguindo" at bounding box center [378, 158] width 96 height 10
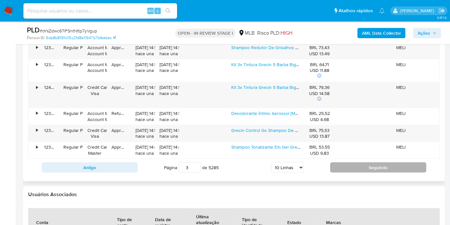
click at [355, 162] on button "Seguindo" at bounding box center [378, 167] width 96 height 10
type input "4"
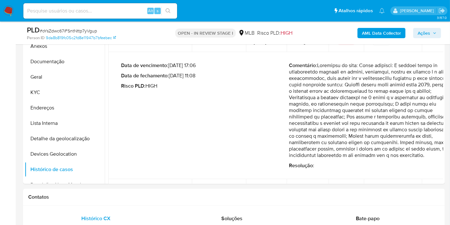
scroll to position [27, 0]
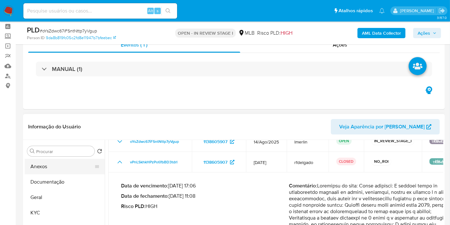
click at [50, 168] on button "Anexos" at bounding box center [62, 166] width 75 height 15
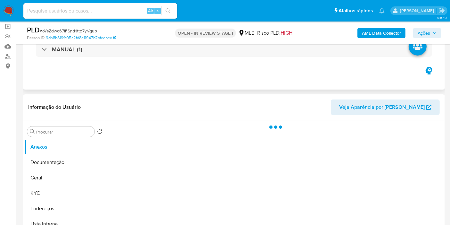
scroll to position [62, 0]
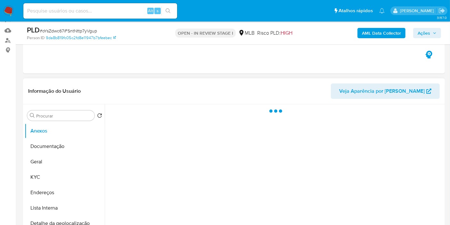
click at [214, 93] on header "Informação do Usuário Veja Aparência por Pessoa" at bounding box center [234, 90] width 412 height 15
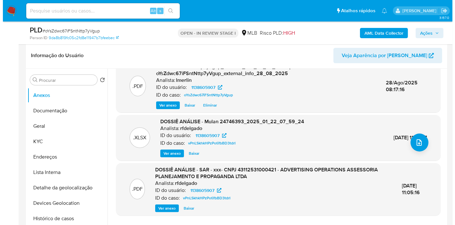
scroll to position [71, 0]
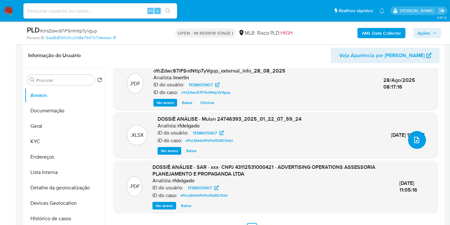
click at [420, 135] on button "upload-file" at bounding box center [417, 140] width 18 height 18
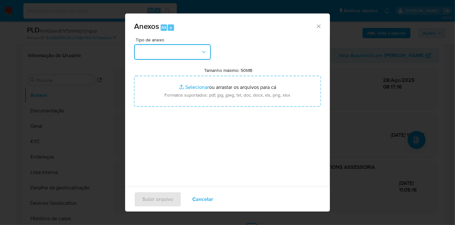
click at [163, 45] on button "button" at bounding box center [172, 51] width 77 height 15
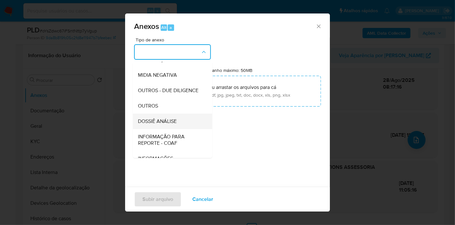
click at [183, 127] on div "DOSSIÊ ANÁLISE" at bounding box center [170, 120] width 65 height 15
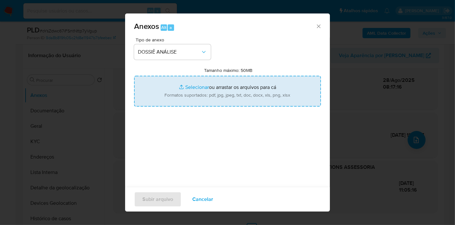
click at [209, 94] on input "Tamanho máximo: 50MB Selecionar arquivos" at bounding box center [227, 91] width 187 height 31
type input "C:\fakepath\CNPJ 43112531000421 - ADVERTISING OPERATIONS ASSESSORIA PLANEJAMENT…"
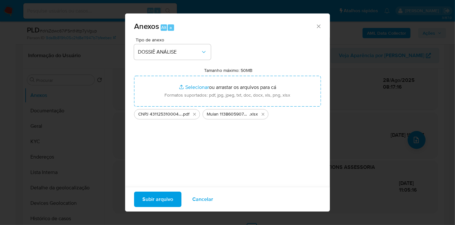
click at [152, 193] on span "Subir arquivo" at bounding box center [158, 199] width 31 height 14
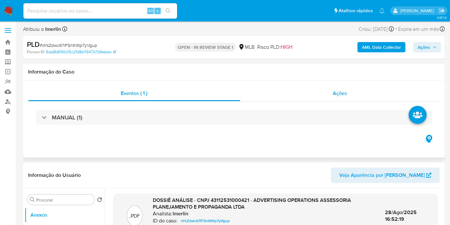
scroll to position [0, 0]
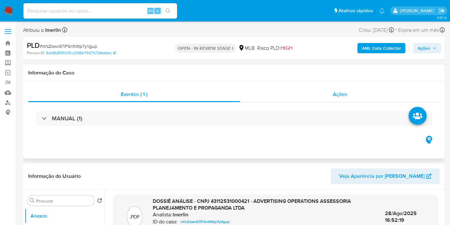
click at [358, 100] on div "Ações" at bounding box center [340, 93] width 200 height 15
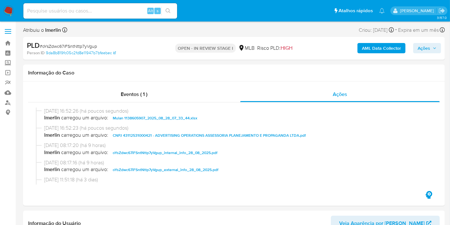
click at [421, 45] on span "Ações" at bounding box center [424, 48] width 12 height 10
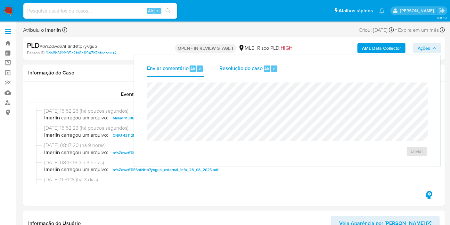
click at [247, 74] on div "Resolução do caso Alt r" at bounding box center [248, 68] width 59 height 17
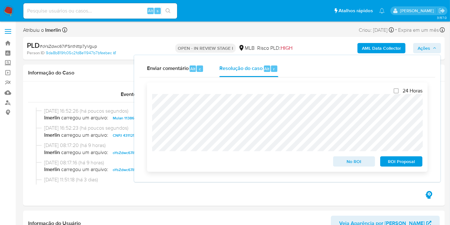
click at [340, 162] on span "No ROI" at bounding box center [354, 161] width 33 height 9
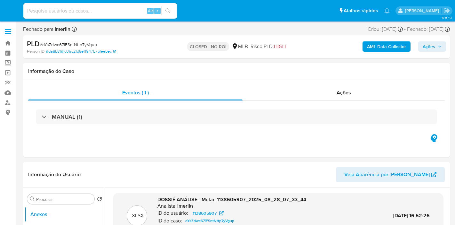
select select "10"
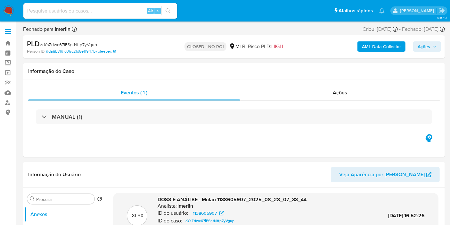
click at [105, 10] on input at bounding box center [100, 11] width 154 height 8
paste input "Qhc2JnrOKbXbH1dpaN8fTL2X"
type input "Qhc2JnrOKbXbH1dpaN8fTL2X"
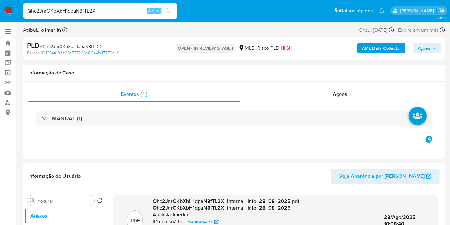
select select "10"
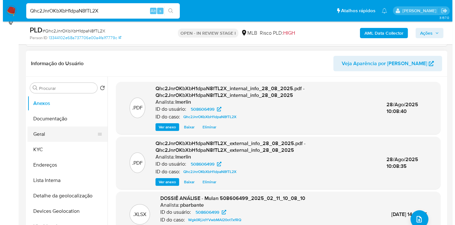
scroll to position [107, 0]
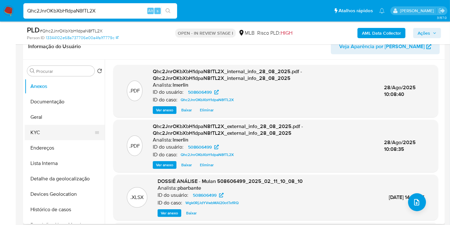
click at [59, 136] on button "KYC" at bounding box center [62, 132] width 75 height 15
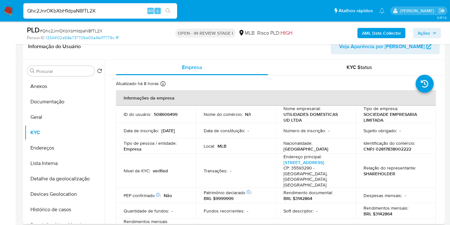
click at [387, 151] on p "CNPJ 02817838002222" at bounding box center [388, 149] width 48 height 6
copy p "02817838002222"
click at [64, 202] on button "Histórico de casos" at bounding box center [62, 208] width 75 height 15
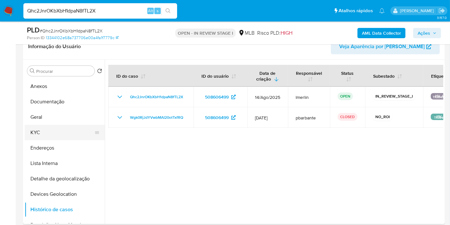
click at [37, 134] on button "KYC" at bounding box center [62, 132] width 75 height 15
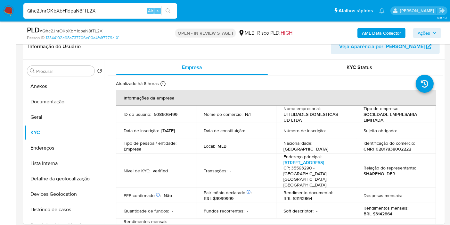
click at [370, 30] on b "AML Data Collector" at bounding box center [381, 33] width 39 height 10
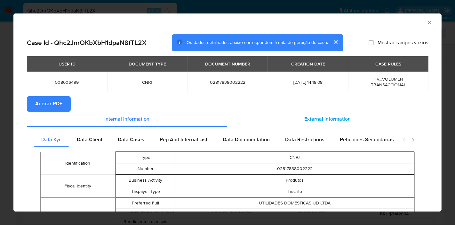
click at [331, 119] on span "External information" at bounding box center [328, 118] width 46 height 7
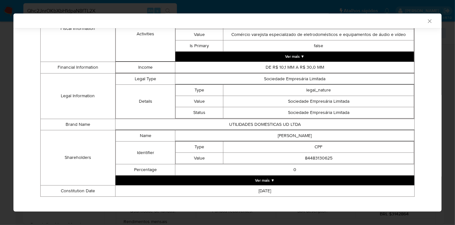
scroll to position [286, 0]
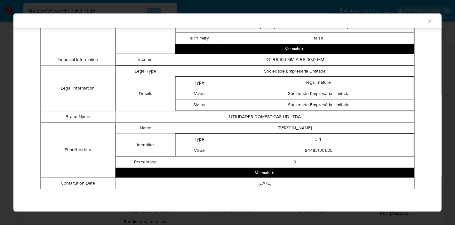
click at [288, 174] on button "Ver mais ▼" at bounding box center [265, 173] width 299 height 10
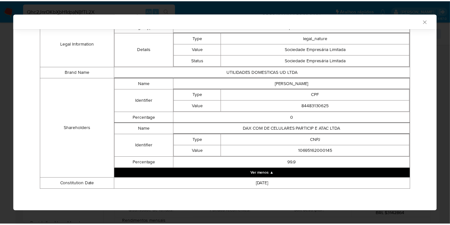
scroll to position [332, 0]
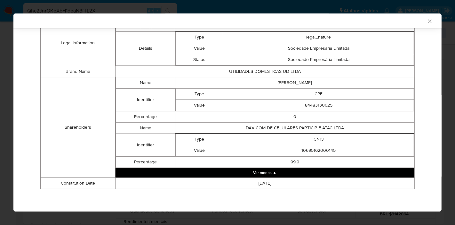
click at [291, 83] on td "DANIEL DE CASTRO PERILO" at bounding box center [295, 82] width 239 height 11
copy td "DANIEL DE CASTRO PERILO"
click at [316, 102] on td "84483130625" at bounding box center [319, 104] width 191 height 11
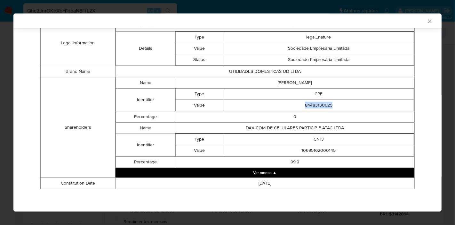
click at [316, 102] on td "84483130625" at bounding box center [319, 104] width 191 height 11
copy td "84483130625"
click at [268, 127] on td "DAX COM DE CELULARES PARTICIP E ATAC LTDA" at bounding box center [295, 127] width 239 height 11
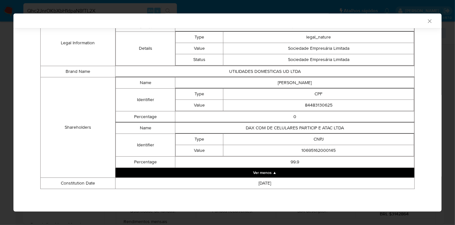
click at [310, 151] on td "10695162000145" at bounding box center [319, 149] width 191 height 11
copy td "10695162000145"
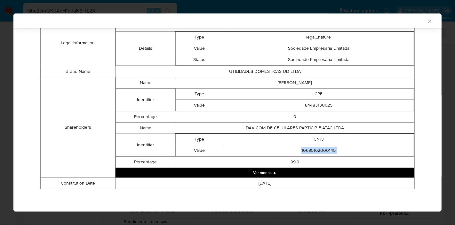
click at [428, 21] on icon "Fechar a janela" at bounding box center [430, 21] width 6 height 6
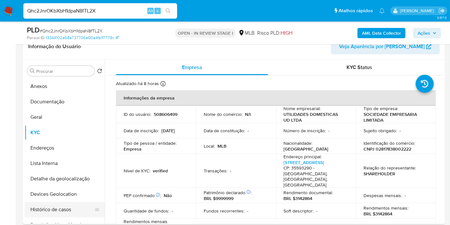
scroll to position [36, 0]
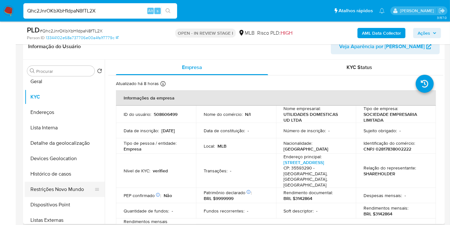
click at [77, 192] on button "Restrições Novo Mundo" at bounding box center [62, 188] width 75 height 15
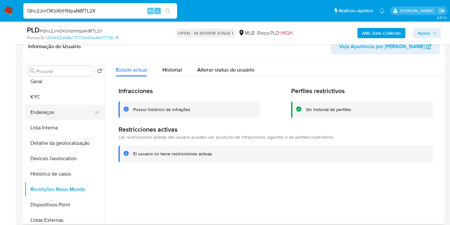
scroll to position [0, 0]
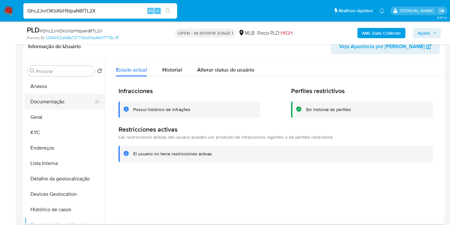
click at [55, 103] on button "Documentação" at bounding box center [62, 101] width 75 height 15
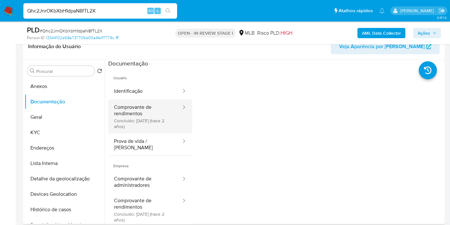
click at [145, 119] on button "Comprovante de rendimentos Concluído: 11/05/2023 (hace 2 años)" at bounding box center [145, 116] width 74 height 34
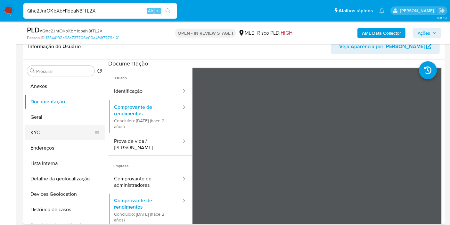
click at [57, 137] on button "KYC" at bounding box center [62, 132] width 75 height 15
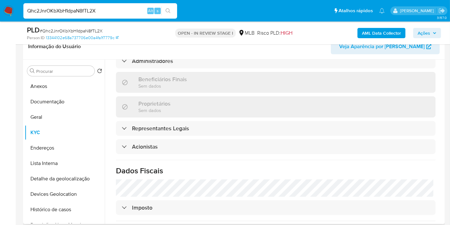
scroll to position [394, 0]
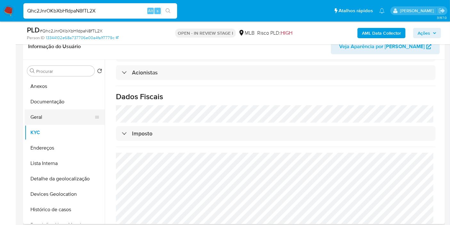
click at [61, 116] on button "Geral" at bounding box center [62, 116] width 75 height 15
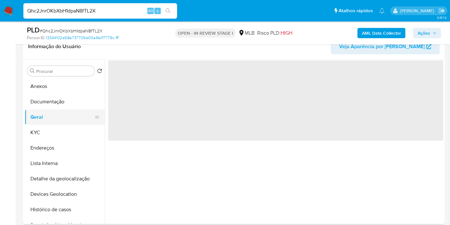
scroll to position [0, 0]
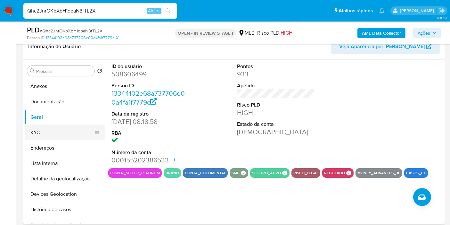
click at [75, 130] on button "KYC" at bounding box center [62, 132] width 75 height 15
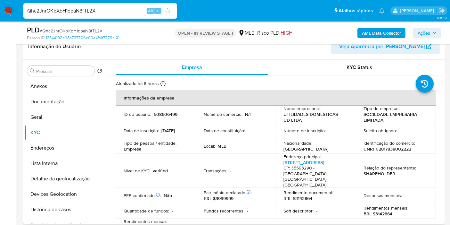
drag, startPoint x: 444, startPoint y: 98, endPoint x: 444, endPoint y: 104, distance: 6.4
click at [444, 104] on div "Procurar Retornar ao pedido padrão Anexos Documentação Geral KYC Endereços List…" at bounding box center [234, 142] width 422 height 164
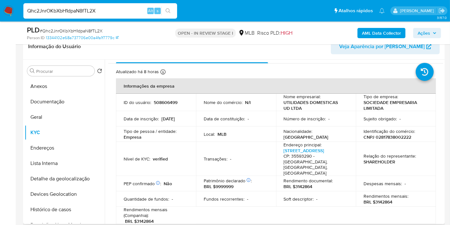
scroll to position [13, 0]
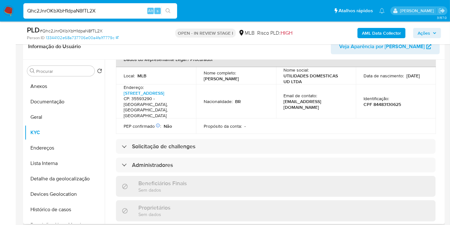
scroll to position [369, 0]
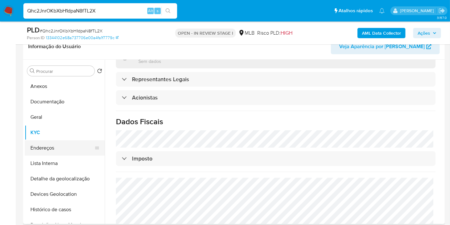
click at [39, 143] on button "Endereços" at bounding box center [62, 147] width 75 height 15
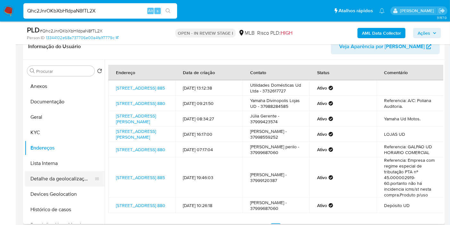
click at [67, 180] on button "Detalhe da geolocalização" at bounding box center [62, 178] width 75 height 15
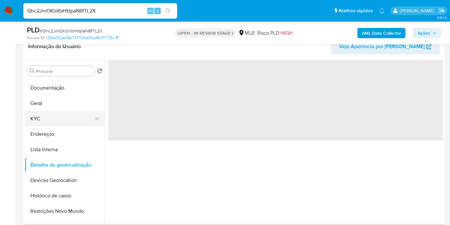
scroll to position [36, 0]
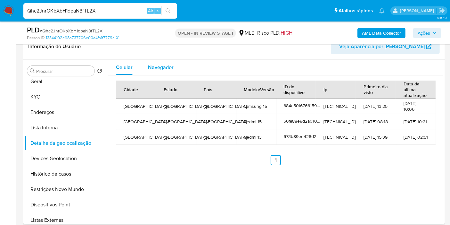
click at [164, 67] on span "Navegador" at bounding box center [161, 66] width 26 height 7
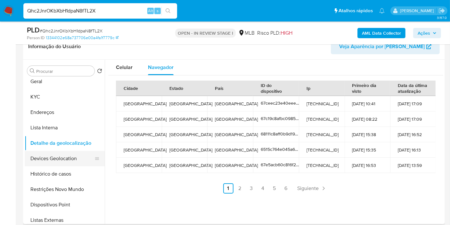
click at [75, 156] on button "Devices Geolocation" at bounding box center [62, 158] width 75 height 15
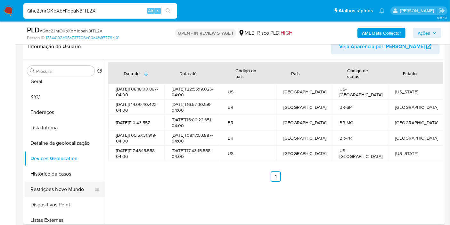
click at [73, 188] on button "Restrições Novo Mundo" at bounding box center [62, 188] width 75 height 15
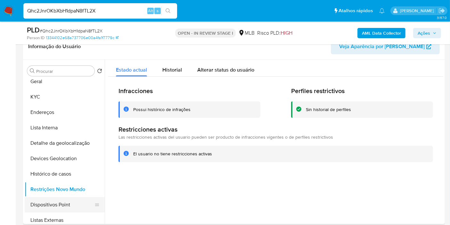
click at [67, 203] on button "Dispositivos Point" at bounding box center [62, 204] width 75 height 15
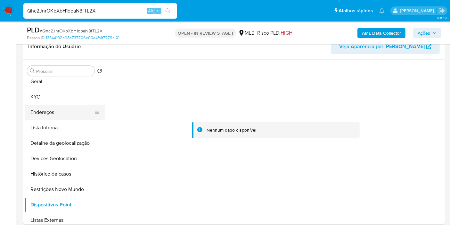
click at [67, 113] on button "Endereços" at bounding box center [62, 111] width 75 height 15
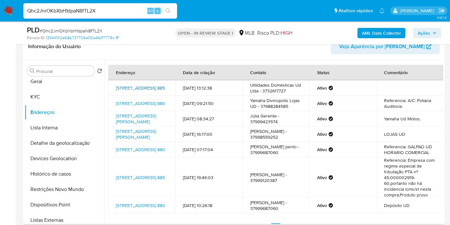
click at [139, 89] on link "Rua Barão Do Rio Branco 885, Lagoa Da Prata, Minas Gerais, 35593290, Brasil 885" at bounding box center [140, 88] width 49 height 6
click at [53, 97] on button "KYC" at bounding box center [62, 96] width 75 height 15
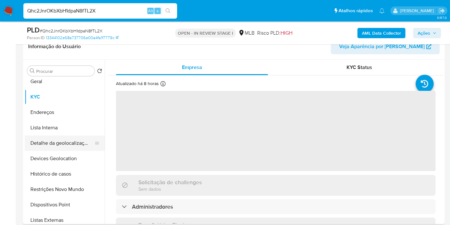
scroll to position [0, 0]
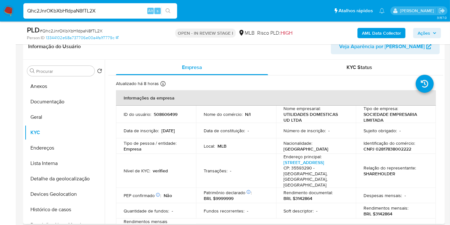
click at [397, 147] on p "CNPJ 02817838002222" at bounding box center [388, 149] width 48 height 6
copy p "02817838002222"
click at [56, 104] on button "Documentação" at bounding box center [62, 101] width 75 height 15
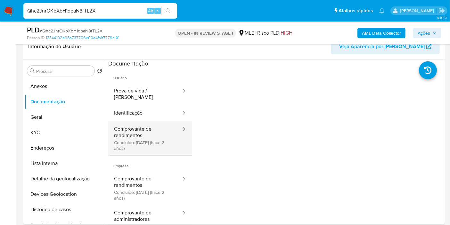
click at [167, 137] on button "Comprovante de rendimentos Concluído: 11/05/2023 (hace 2 años)" at bounding box center [145, 138] width 74 height 34
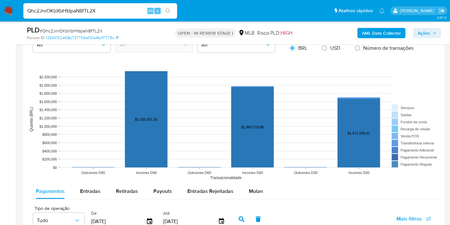
scroll to position [605, 0]
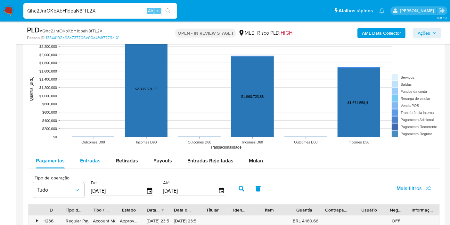
click at [83, 157] on span "Entradas" at bounding box center [90, 160] width 20 height 7
select select "10"
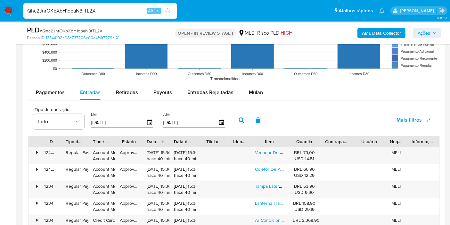
scroll to position [712, 0]
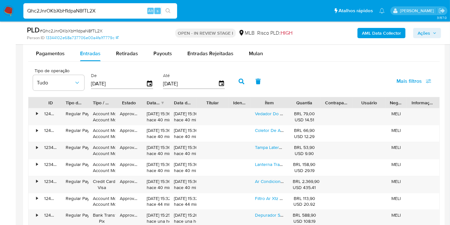
click at [295, 104] on div "Quantia" at bounding box center [304, 102] width 23 height 6
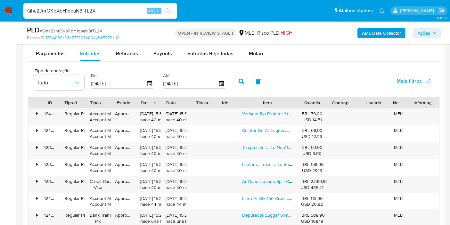
drag, startPoint x: 287, startPoint y: 101, endPoint x: 309, endPoint y: 100, distance: 22.5
click at [309, 100] on div "ID Tipo de operação Tipo / Método Estado Data de criação Data de aprovação Titu…" at bounding box center [234, 102] width 411 height 11
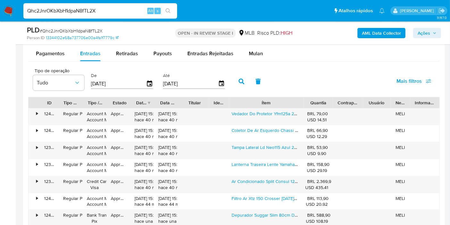
drag, startPoint x: 294, startPoint y: 104, endPoint x: 312, endPoint y: 102, distance: 18.0
click at [312, 102] on div "ID Tipo de operação Tipo / Método Estado Data de criação Data de aprovação Titu…" at bounding box center [234, 102] width 411 height 11
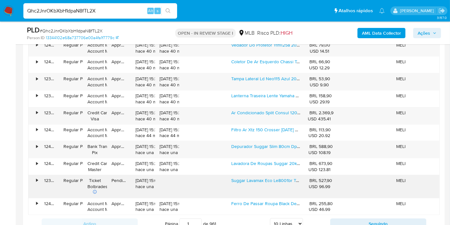
scroll to position [783, 0]
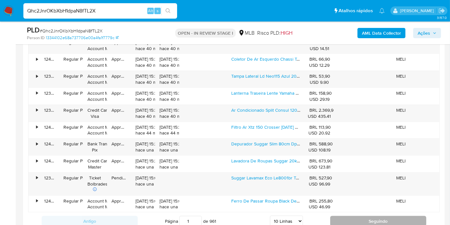
click at [357, 220] on button "Seguindo" at bounding box center [378, 221] width 96 height 10
type input "2"
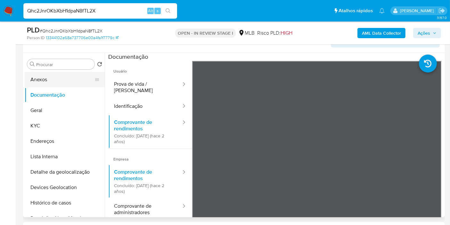
scroll to position [107, 0]
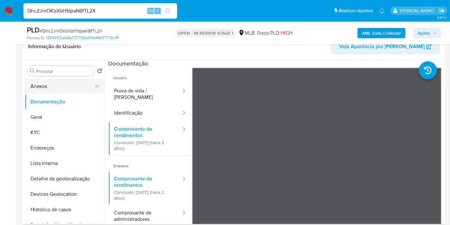
click at [75, 81] on button "Anexos" at bounding box center [62, 85] width 75 height 15
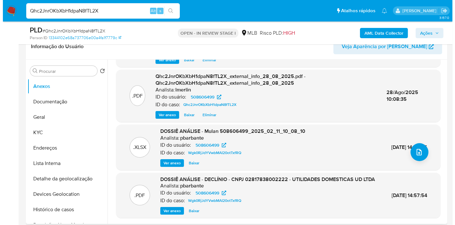
scroll to position [0, 0]
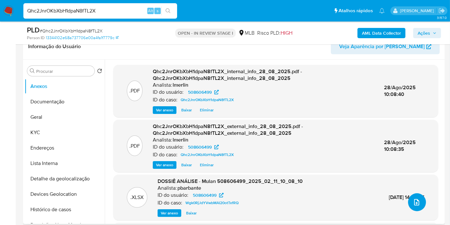
click at [414, 198] on icon "upload-file" at bounding box center [417, 202] width 8 height 8
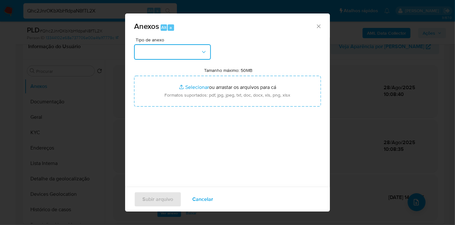
click at [184, 59] on button "button" at bounding box center [172, 51] width 77 height 15
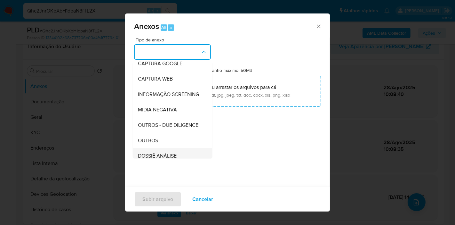
scroll to position [71, 0]
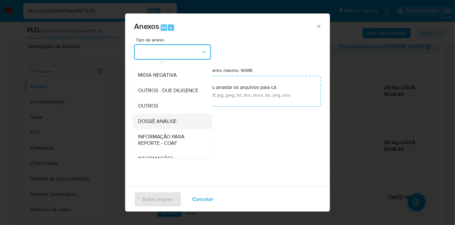
click at [183, 129] on div "DOSSIÊ ANÁLISE" at bounding box center [170, 120] width 65 height 15
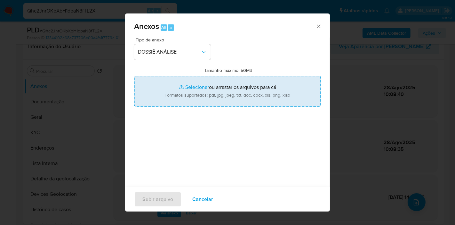
click at [194, 86] on input "Tamanho máximo: 50MB Selecionar arquivos" at bounding box center [227, 91] width 187 height 31
click at [199, 85] on input "Tamanho máximo: 50MB Selecionar arquivos" at bounding box center [227, 91] width 187 height 31
type input "C:\fakepath\Mulan 508606499_2025_08_28_09_28_44.xlsx"
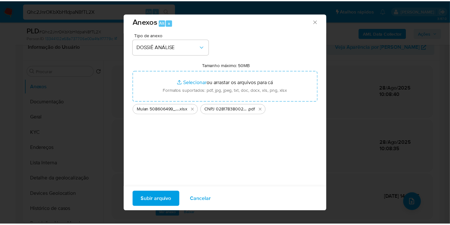
scroll to position [6, 0]
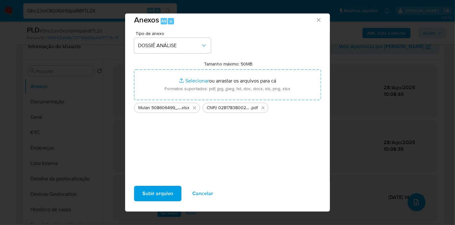
click at [167, 194] on span "Subir arquivo" at bounding box center [158, 193] width 31 height 14
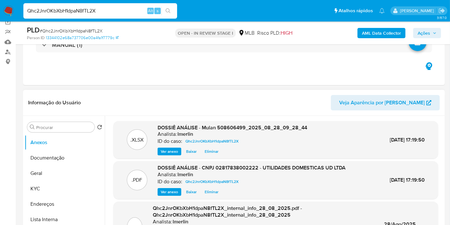
scroll to position [0, 0]
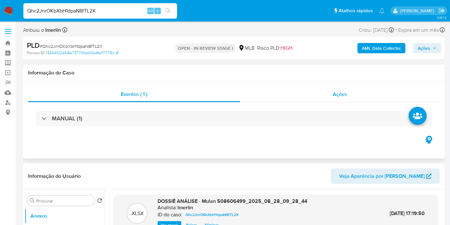
click at [348, 95] on div "Ações" at bounding box center [340, 93] width 200 height 15
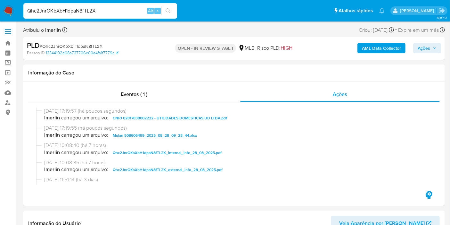
click at [428, 46] on span "Ações" at bounding box center [424, 48] width 12 height 10
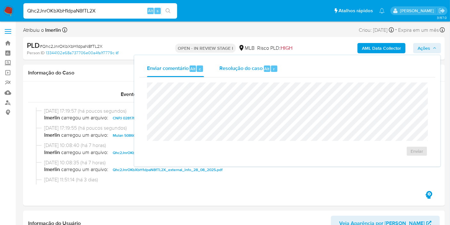
click at [269, 67] on div "Alt" at bounding box center [267, 68] width 6 height 6
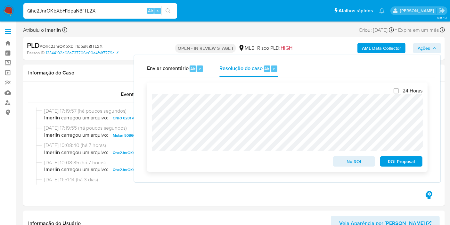
click at [343, 160] on span "No ROI" at bounding box center [354, 161] width 33 height 9
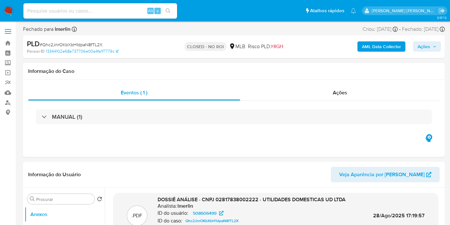
select select "10"
click at [9, 11] on img at bounding box center [8, 10] width 11 height 11
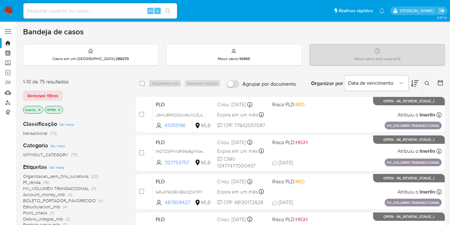
click at [38, 108] on icon "close-filter" at bounding box center [39, 110] width 4 height 4
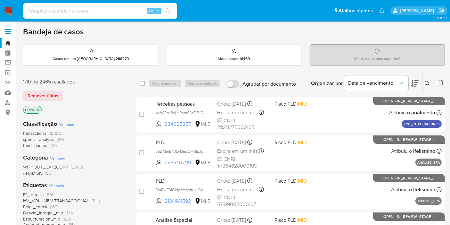
click at [109, 9] on input at bounding box center [100, 11] width 154 height 8
paste input "mQ3m7v0O8Bc75NwlyHRNRbK4"
type input "mQ3m7v0O8Bc75NwlyHRNRbK4"
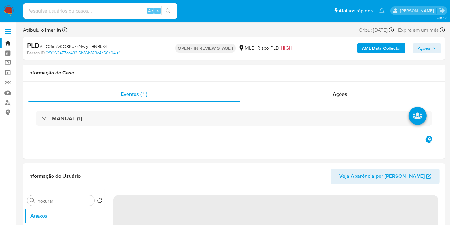
select select "10"
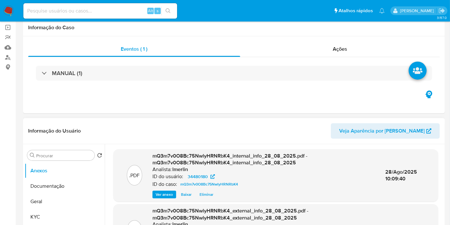
scroll to position [71, 0]
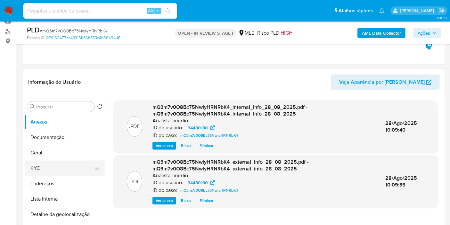
click at [77, 166] on button "KYC" at bounding box center [62, 167] width 75 height 15
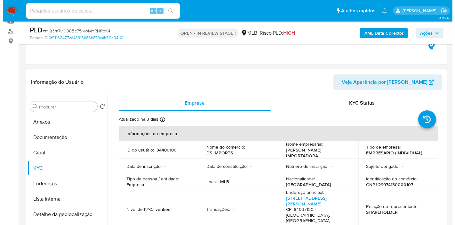
scroll to position [107, 0]
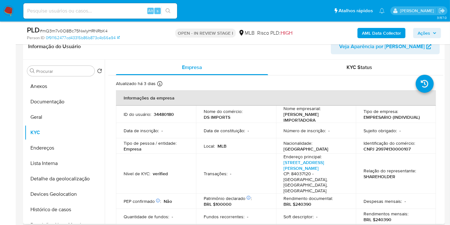
click at [381, 147] on p "CNPJ 29974130000107" at bounding box center [387, 149] width 47 height 6
copy p "29974130000107"
click at [78, 210] on button "Histórico de casos" at bounding box center [62, 208] width 75 height 15
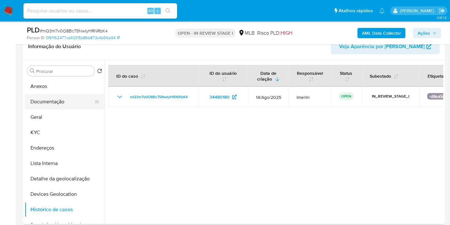
click at [56, 101] on button "Documentação" at bounding box center [62, 101] width 75 height 15
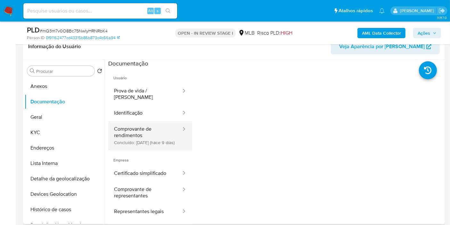
click at [127, 135] on button "Comprovante de rendimentos Concluído: [DATE] (hace 9 días)" at bounding box center [145, 135] width 74 height 28
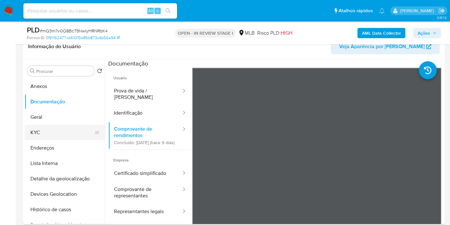
click at [51, 133] on button "KYC" at bounding box center [62, 132] width 75 height 15
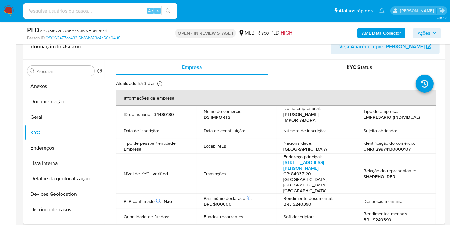
click at [378, 216] on p "BRL $240390" at bounding box center [378, 219] width 28 height 6
copy p "240390"
click at [380, 32] on b "AML Data Collector" at bounding box center [381, 33] width 39 height 10
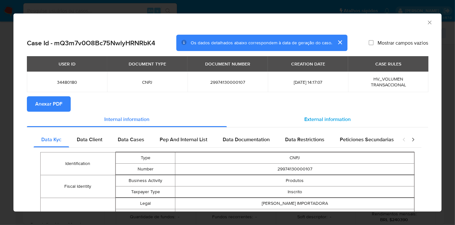
click at [371, 118] on div "External information" at bounding box center [327, 118] width 201 height 15
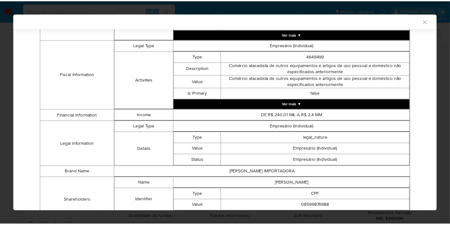
scroll to position [269, 0]
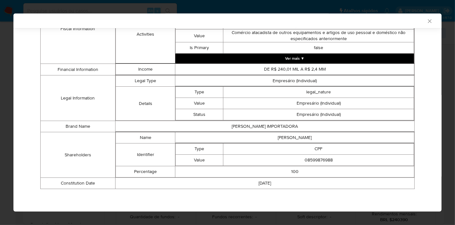
click at [280, 135] on td "[PERSON_NAME]" at bounding box center [295, 137] width 239 height 11
copy td "[PERSON_NAME]"
click at [314, 158] on td "08599876988" at bounding box center [319, 159] width 191 height 11
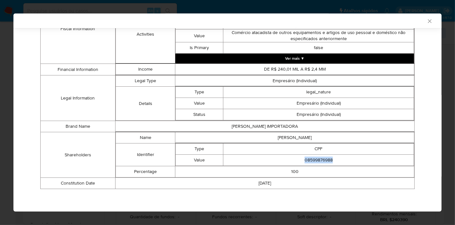
click at [314, 158] on td "08599876988" at bounding box center [319, 159] width 191 height 11
copy td "08599876988"
click at [428, 21] on icon "Fechar a janela" at bounding box center [430, 21] width 6 height 6
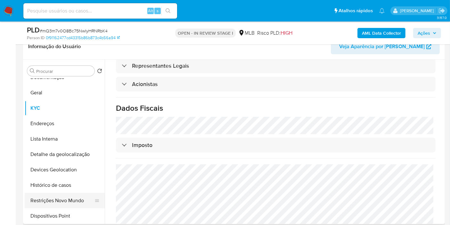
scroll to position [36, 0]
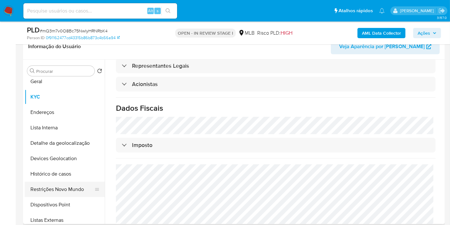
click at [57, 195] on button "Restrições Novo Mundo" at bounding box center [62, 188] width 75 height 15
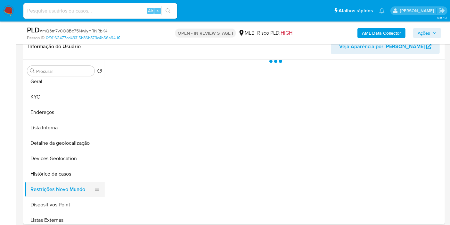
scroll to position [0, 0]
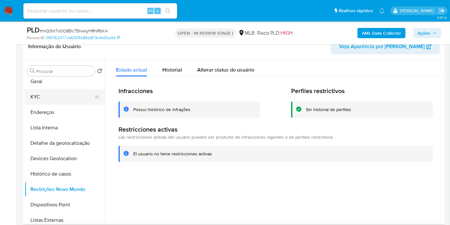
click at [55, 98] on button "KYC" at bounding box center [62, 96] width 75 height 15
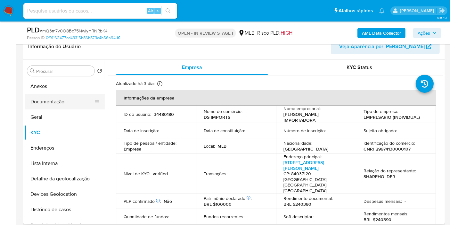
click at [45, 102] on button "Documentação" at bounding box center [62, 101] width 75 height 15
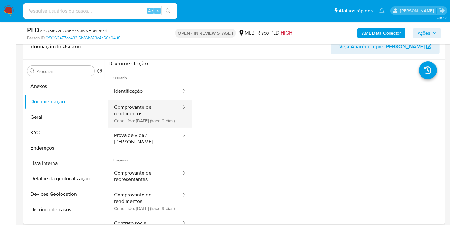
click at [152, 123] on button "Comprovante de rendimentos Concluído: [DATE] (hace 9 días)" at bounding box center [145, 113] width 74 height 28
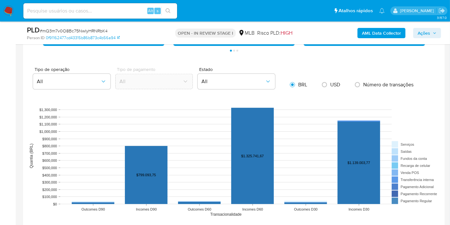
scroll to position [605, 0]
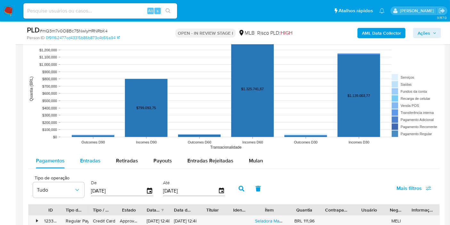
click at [84, 162] on span "Entradas" at bounding box center [90, 160] width 20 height 7
select select "10"
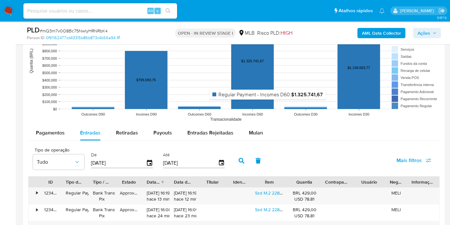
scroll to position [676, 0]
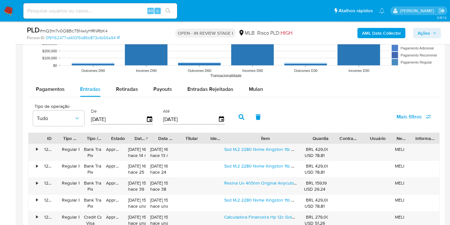
drag, startPoint x: 290, startPoint y: 133, endPoint x: 339, endPoint y: 132, distance: 48.4
click at [339, 133] on div "ID Tipo de operação Tipo / Método Estado Data de criação Data de aprovação Titu…" at bounding box center [234, 138] width 411 height 11
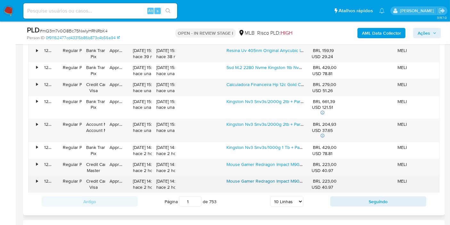
scroll to position [818, 0]
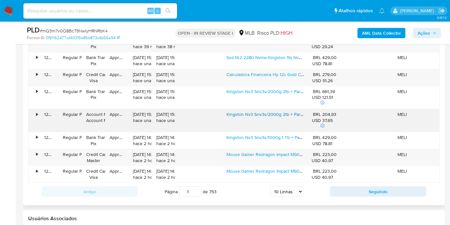
click at [252, 111] on link "Kingston Nv3 Snv3s/2000g 2tb + Parafuso De Fixação Do Ssd" at bounding box center [288, 114] width 124 height 6
click at [356, 193] on button "Seguindo" at bounding box center [378, 191] width 96 height 10
type input "2"
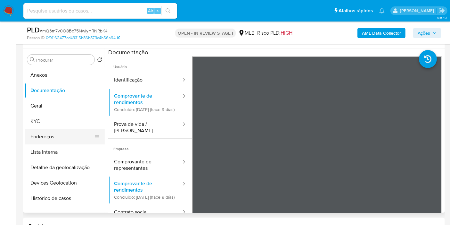
scroll to position [107, 0]
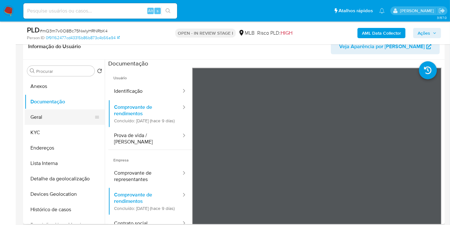
click at [66, 116] on button "Geral" at bounding box center [62, 116] width 75 height 15
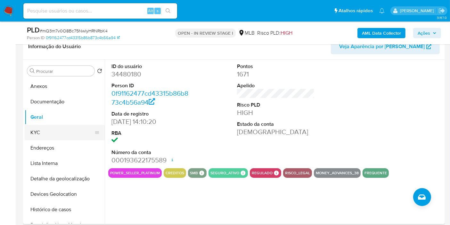
click at [45, 134] on button "KYC" at bounding box center [62, 132] width 75 height 15
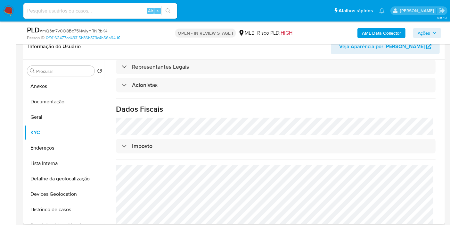
scroll to position [386, 0]
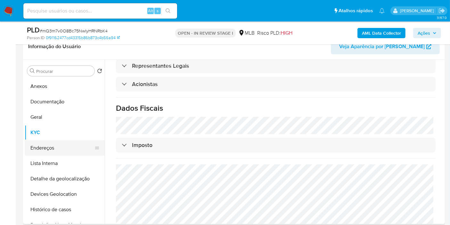
click at [50, 153] on button "Endereços" at bounding box center [62, 147] width 75 height 15
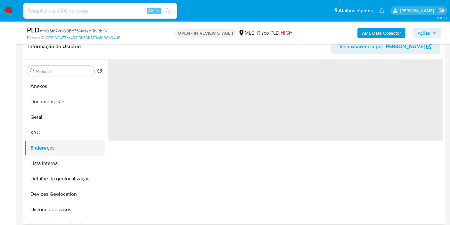
scroll to position [0, 0]
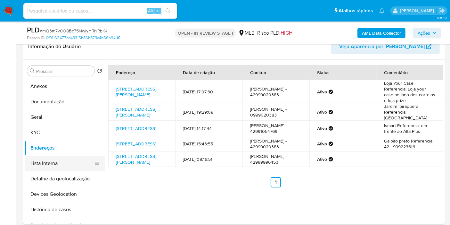
drag, startPoint x: 81, startPoint y: 176, endPoint x: 70, endPoint y: 157, distance: 21.5
click at [80, 176] on button "Detalhe da geolocalização" at bounding box center [65, 178] width 80 height 15
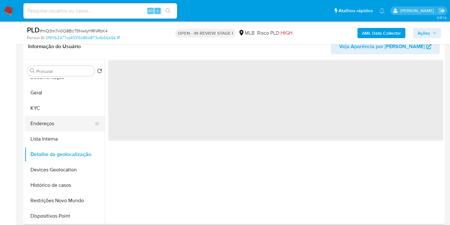
scroll to position [36, 0]
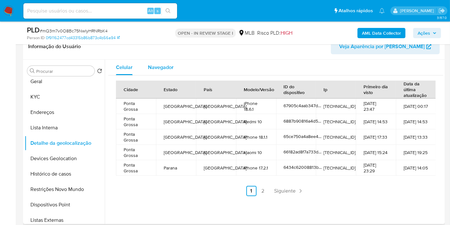
click at [158, 67] on span "Navegador" at bounding box center [161, 66] width 26 height 7
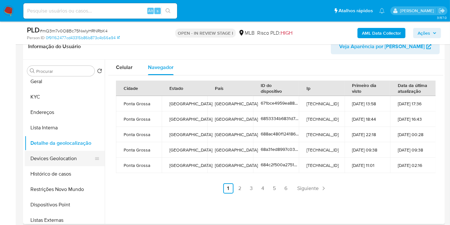
click at [82, 158] on button "Devices Geolocation" at bounding box center [62, 158] width 75 height 15
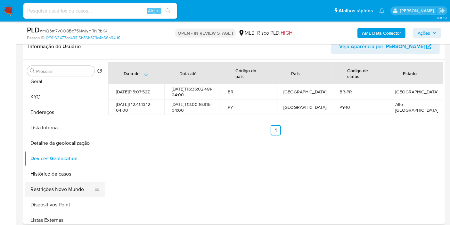
click at [70, 184] on button "Restrições Novo Mundo" at bounding box center [62, 188] width 75 height 15
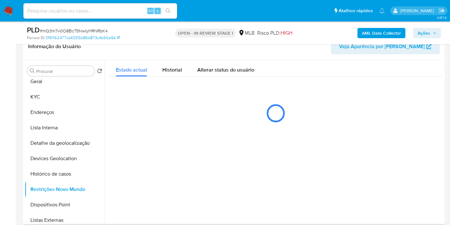
scroll to position [71, 0]
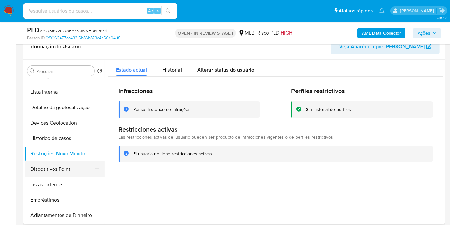
click at [61, 168] on button "Dispositivos Point" at bounding box center [62, 168] width 75 height 15
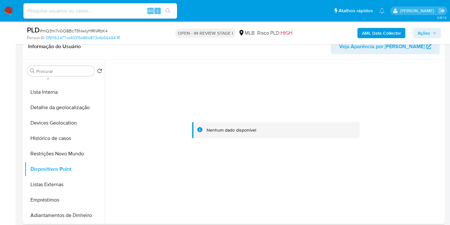
click at [231, 178] on div at bounding box center [275, 130] width 335 height 141
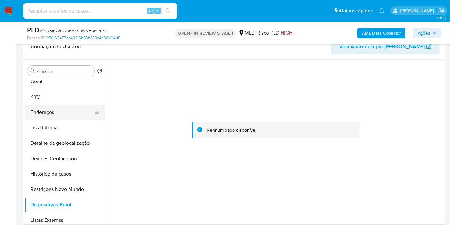
click at [53, 118] on button "Endereços" at bounding box center [62, 111] width 75 height 15
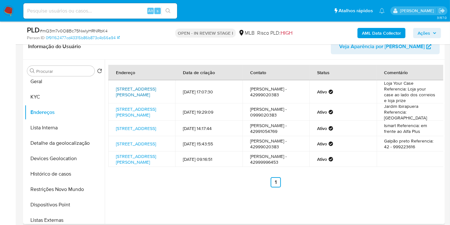
click at [143, 97] on link "[STREET_ADDRESS][PERSON_NAME]" at bounding box center [136, 92] width 40 height 12
click at [57, 97] on button "KYC" at bounding box center [62, 96] width 75 height 15
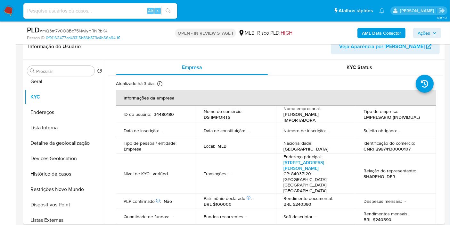
click at [400, 151] on p "CNPJ 29974130000107" at bounding box center [387, 149] width 47 height 6
copy p "29974130000107"
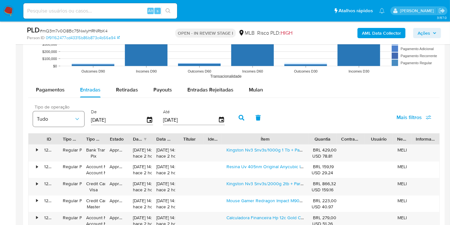
scroll to position [676, 0]
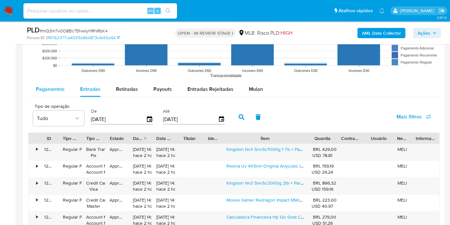
click at [57, 89] on span "Pagamentos" at bounding box center [50, 88] width 29 height 7
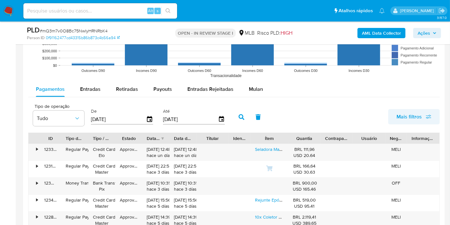
click at [414, 114] on span "Mais filtros" at bounding box center [409, 116] width 25 height 15
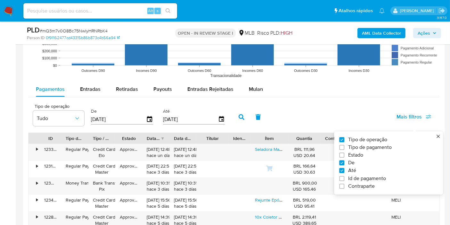
click at [374, 150] on div "Tipo de operação Tipo de pagamento Estado De Até Id de pagamento Contraparte" at bounding box center [386, 162] width 94 height 53
click at [371, 149] on span "Tipo de pagamento" at bounding box center [370, 147] width 44 height 6
click at [344, 149] on input "Tipo de pagamento" at bounding box center [341, 146] width 5 height 5
checkbox input "true"
type input "[DATE]"
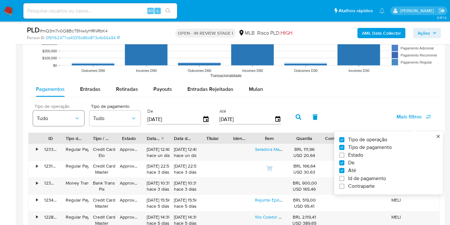
click at [64, 120] on button "Tudo" at bounding box center [58, 117] width 51 height 15
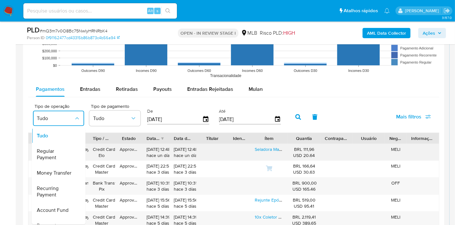
drag, startPoint x: 69, startPoint y: 153, endPoint x: 79, endPoint y: 151, distance: 11.2
click at [69, 153] on span "Regular Payment" at bounding box center [55, 154] width 37 height 13
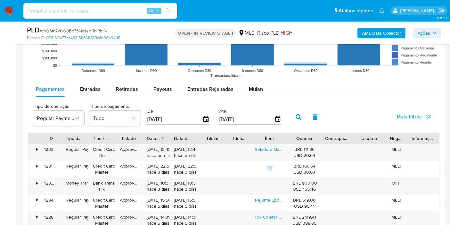
click at [122, 126] on div "Tipo de pagamento Tudo" at bounding box center [114, 116] width 51 height 25
click at [122, 120] on button "Tudo" at bounding box center [114, 117] width 51 height 15
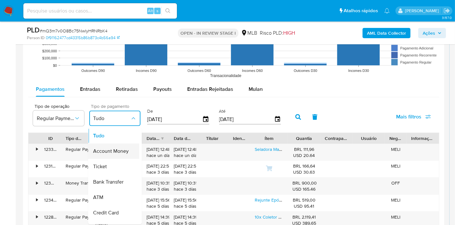
click at [119, 157] on div "Account Money" at bounding box center [111, 150] width 37 height 15
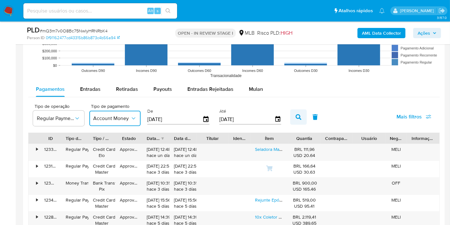
click at [296, 114] on icon "button" at bounding box center [299, 117] width 6 height 6
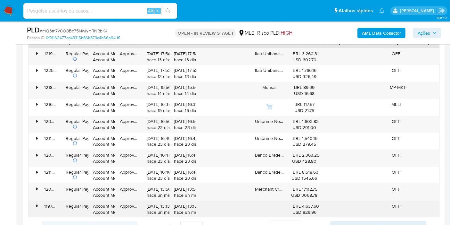
scroll to position [783, 0]
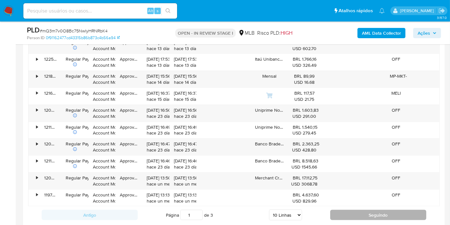
click at [346, 210] on button "Seguindo" at bounding box center [378, 214] width 96 height 10
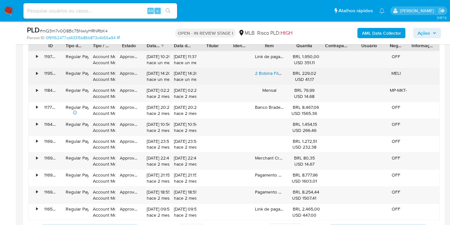
scroll to position [747, 0]
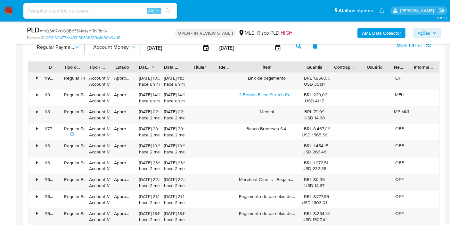
drag, startPoint x: 288, startPoint y: 67, endPoint x: 315, endPoint y: 64, distance: 27.4
click at [315, 64] on div "ID Tipo de operação Tipo / Método Estado Data de criação Data de aprovação Titu…" at bounding box center [234, 66] width 411 height 11
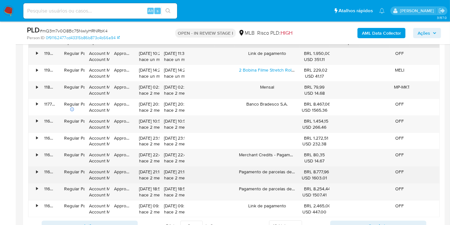
scroll to position [783, 0]
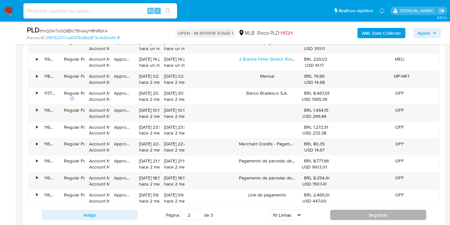
click at [353, 212] on button "Seguindo" at bounding box center [378, 214] width 96 height 10
type input "3"
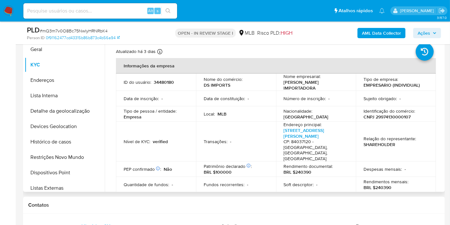
scroll to position [107, 0]
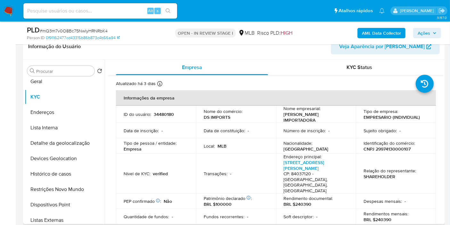
click at [166, 112] on p "34480180" at bounding box center [164, 114] width 20 height 6
copy p "34480180"
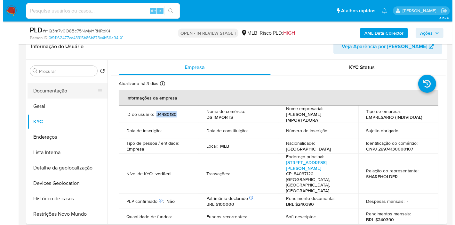
scroll to position [0, 0]
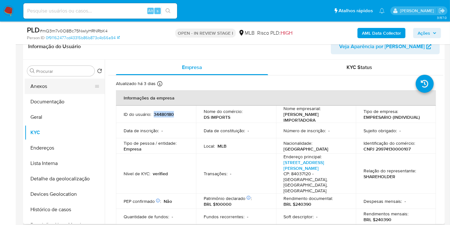
click at [58, 90] on button "Anexos" at bounding box center [62, 85] width 75 height 15
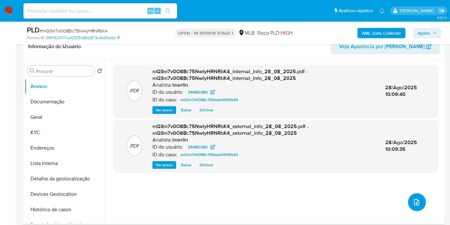
click at [415, 198] on icon "upload-file" at bounding box center [417, 202] width 8 height 8
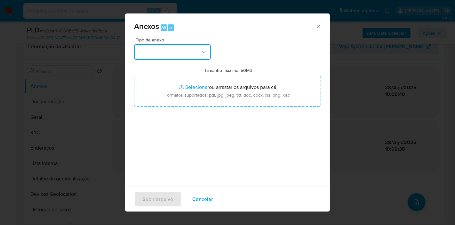
click at [198, 58] on button "button" at bounding box center [172, 51] width 77 height 15
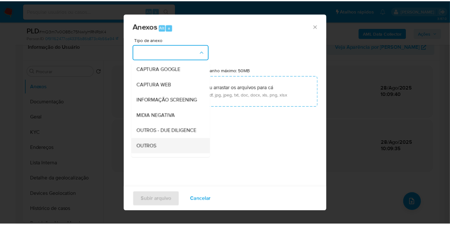
scroll to position [71, 0]
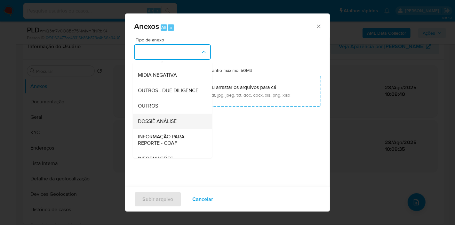
click at [181, 129] on div "DOSSIÊ ANÁLISE" at bounding box center [170, 120] width 65 height 15
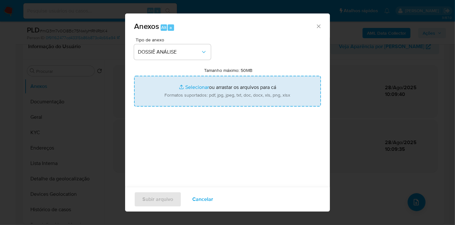
click at [207, 92] on input "Tamanho máximo: 50MB Selecionar arquivos" at bounding box center [227, 91] width 187 height 31
type input "C:\fakepath\SAR - XXX - CNPJ 29974130000107 - [PERSON_NAME] IMPORTADORA.pdf"
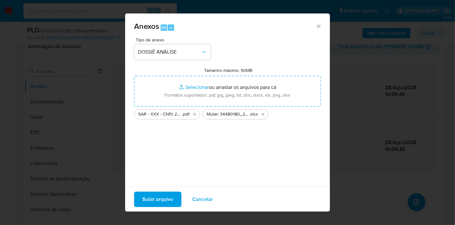
click at [150, 203] on span "Subir arquivo" at bounding box center [158, 199] width 31 height 14
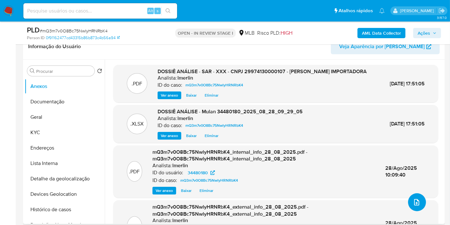
scroll to position [0, 0]
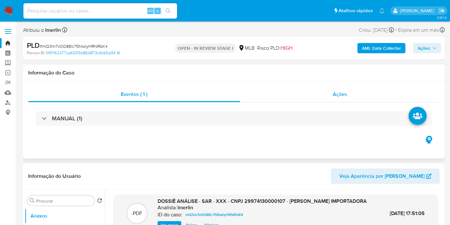
click at [354, 88] on div "Ações" at bounding box center [340, 93] width 200 height 15
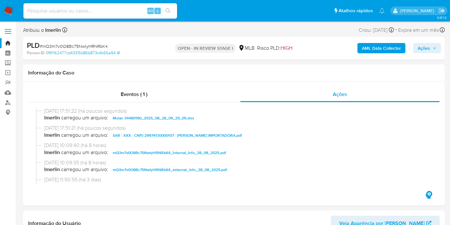
click at [427, 49] on span "Ações" at bounding box center [424, 48] width 12 height 10
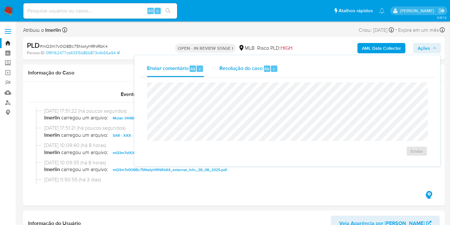
click at [269, 61] on div "Resolução do caso Alt r" at bounding box center [248, 68] width 59 height 17
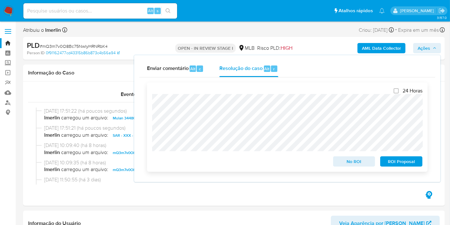
click at [399, 160] on span "ROI Proposal" at bounding box center [401, 161] width 33 height 9
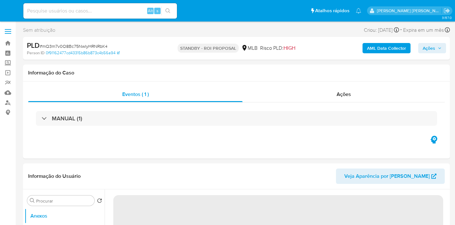
select select "10"
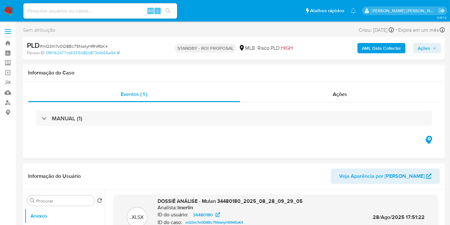
click at [11, 11] on img at bounding box center [8, 10] width 11 height 11
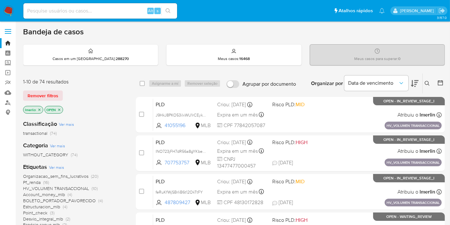
click at [40, 108] on icon "close-filter" at bounding box center [39, 110] width 4 height 4
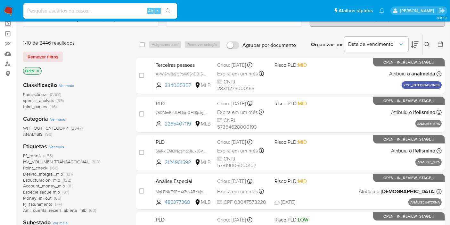
scroll to position [36, 0]
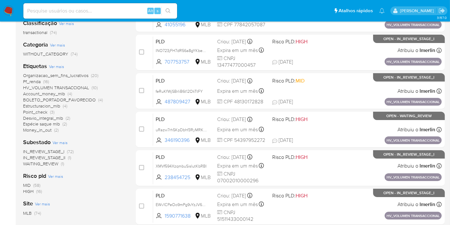
scroll to position [107, 0]
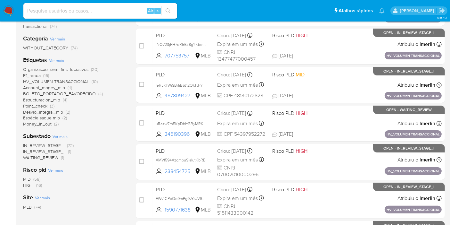
click at [45, 74] on span "(16)" at bounding box center [46, 75] width 6 height 6
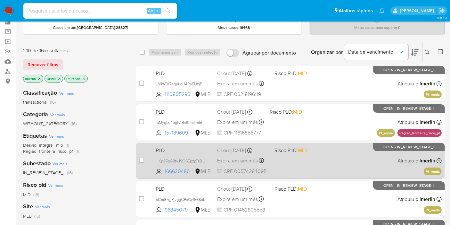
scroll to position [71, 0]
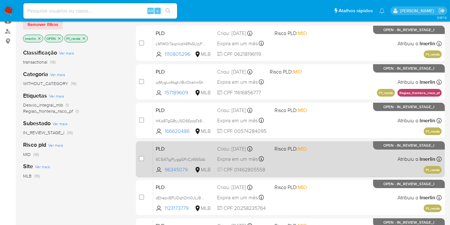
drag, startPoint x: 142, startPoint y: 121, endPoint x: 144, endPoint y: 160, distance: 38.8
click at [142, 121] on input "checkbox" at bounding box center [141, 119] width 5 height 5
checkbox input "true"
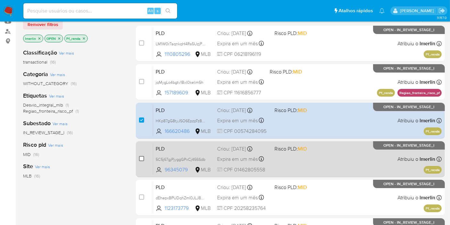
click at [143, 159] on input "checkbox" at bounding box center [141, 158] width 5 height 5
checkbox input "true"
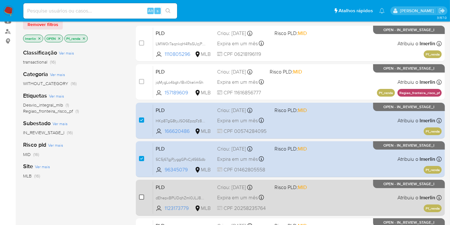
click at [141, 196] on input "checkbox" at bounding box center [141, 196] width 5 height 5
checkbox input "true"
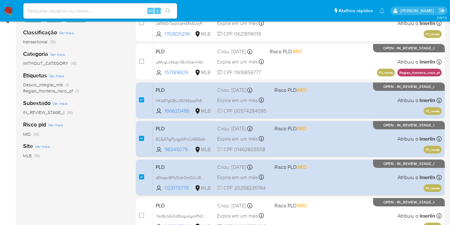
scroll to position [142, 0]
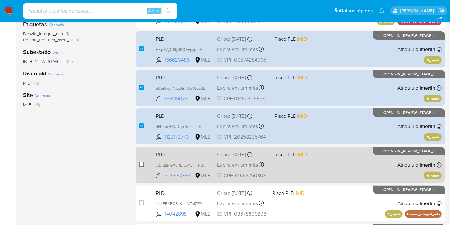
click at [141, 164] on input "checkbox" at bounding box center [141, 163] width 5 height 5
checkbox input "true"
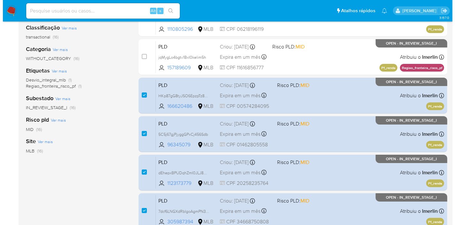
scroll to position [36, 0]
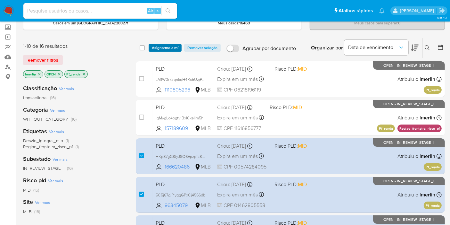
click at [167, 46] on span "Asignarme a mí" at bounding box center [165, 48] width 27 height 6
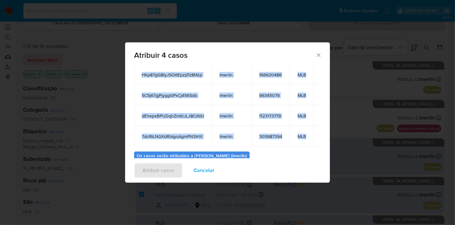
drag, startPoint x: 141, startPoint y: 107, endPoint x: 308, endPoint y: 135, distance: 169.2
click at [308, 135] on tbody "HKp87gG8tyJSO6EpzpTz8Mzp lmerlin 166620486 MLB 5C5j67gjPjyggGPxCj456Sdb lmerlin…" at bounding box center [235, 105] width 203 height 82
copy tbody "HKp87gG8tyJSO6EpzpTz8Mzp lmerlin 166620486 MLB 5C5j67gjPjyggGPxCj456Sdb lmerlin…"
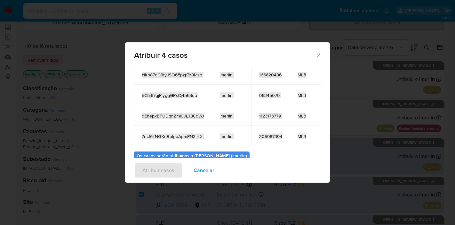
click at [209, 171] on span "Cancelar" at bounding box center [204, 170] width 21 height 14
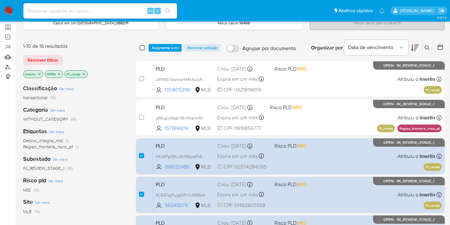
click at [143, 47] on input "checkbox" at bounding box center [142, 47] width 5 height 5
checkbox input "true"
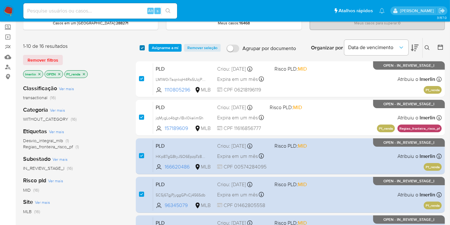
checkbox input "true"
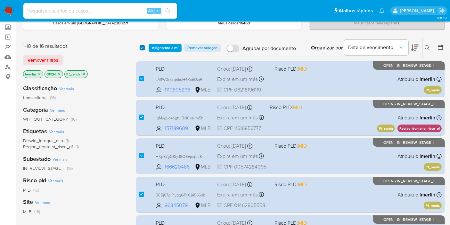
click at [143, 47] on input "checkbox" at bounding box center [142, 47] width 5 height 5
checkbox input "false"
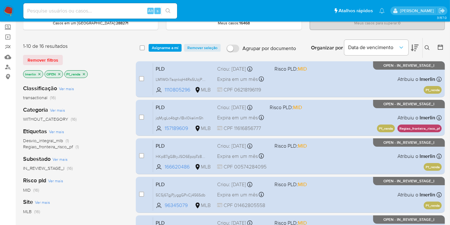
checkbox input "false"
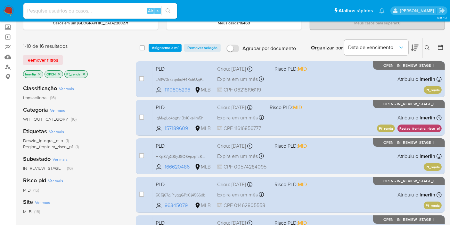
checkbox input "false"
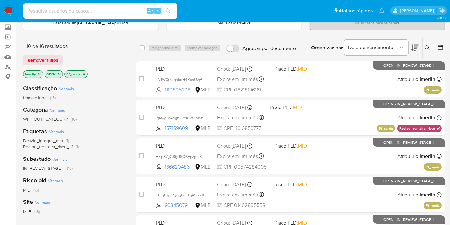
click at [82, 73] on icon "close-filter" at bounding box center [84, 74] width 4 height 4
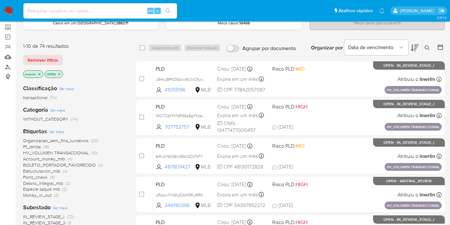
click at [68, 138] on span "Organizacao_sem_fins_lucrativos" at bounding box center [55, 140] width 65 height 6
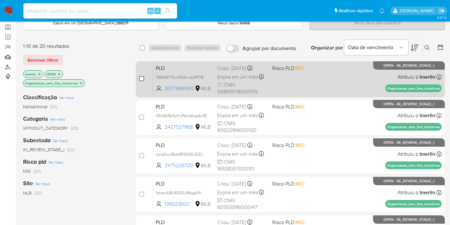
click at [141, 79] on input "checkbox" at bounding box center [141, 78] width 5 height 5
checkbox input "true"
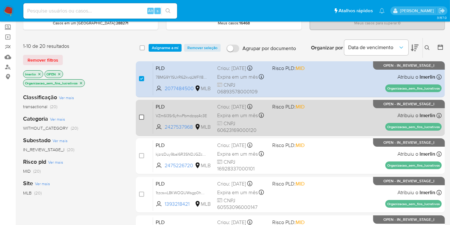
click at [143, 116] on input "checkbox" at bounding box center [141, 116] width 5 height 5
checkbox input "true"
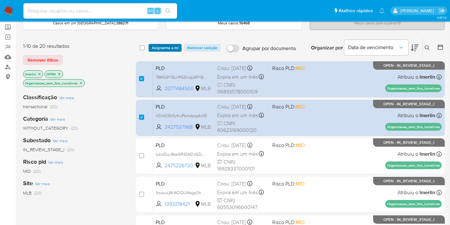
click at [165, 48] on span "Asignarme a mí" at bounding box center [165, 48] width 27 height 6
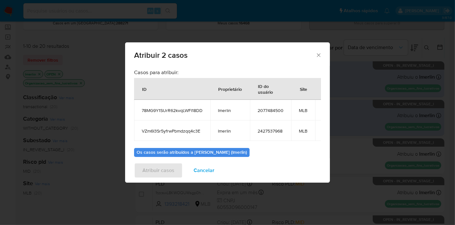
click at [163, 110] on span "78MG9Y1SUrR62kvqLWFl18DD" at bounding box center [172, 110] width 61 height 6
copy span "78MG9Y1SUrR62kvqLWFl18DD"
click at [173, 134] on td "VZm6I3Sr5yfrwPbmdzqq4c3E" at bounding box center [172, 130] width 76 height 20
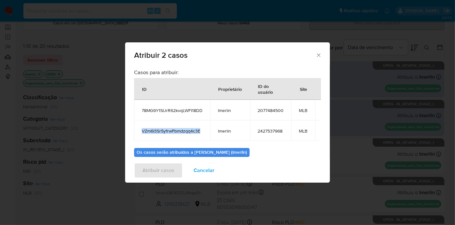
copy span "VZm6I3Sr5yfrwPbmdzqq4c3E"
click at [269, 111] on span "2077484500" at bounding box center [271, 110] width 26 height 6
copy span "2077484500"
click at [278, 131] on span "2427537968" at bounding box center [271, 131] width 26 height 6
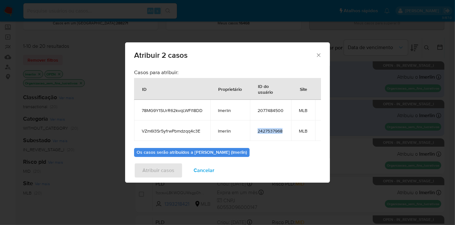
click at [278, 131] on span "2427537968" at bounding box center [271, 131] width 26 height 6
copy span "2427537968"
click at [211, 167] on span "Cancelar" at bounding box center [204, 170] width 21 height 14
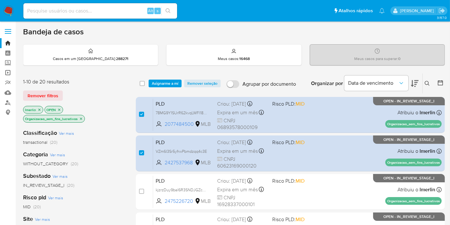
click at [8, 72] on link "Operações em massa" at bounding box center [38, 73] width 76 height 10
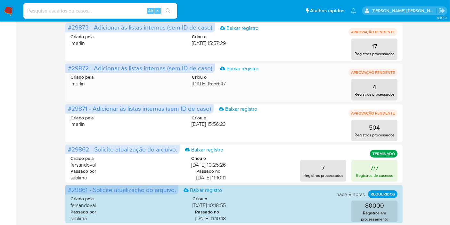
scroll to position [107, 0]
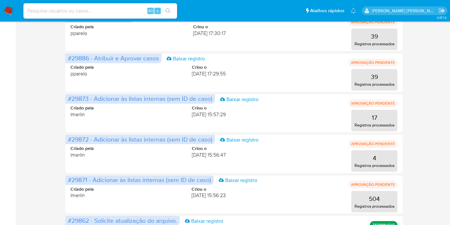
click at [7, 10] on img at bounding box center [8, 10] width 11 height 11
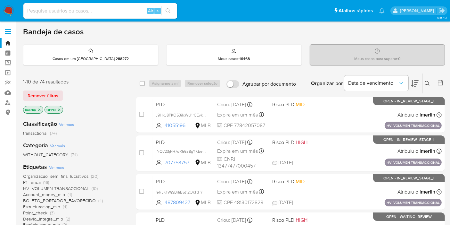
drag, startPoint x: 117, startPoint y: 113, endPoint x: 127, endPoint y: 98, distance: 17.7
click at [117, 113] on div "lmerlin OPEN" at bounding box center [74, 110] width 102 height 9
